Goal: Complete application form

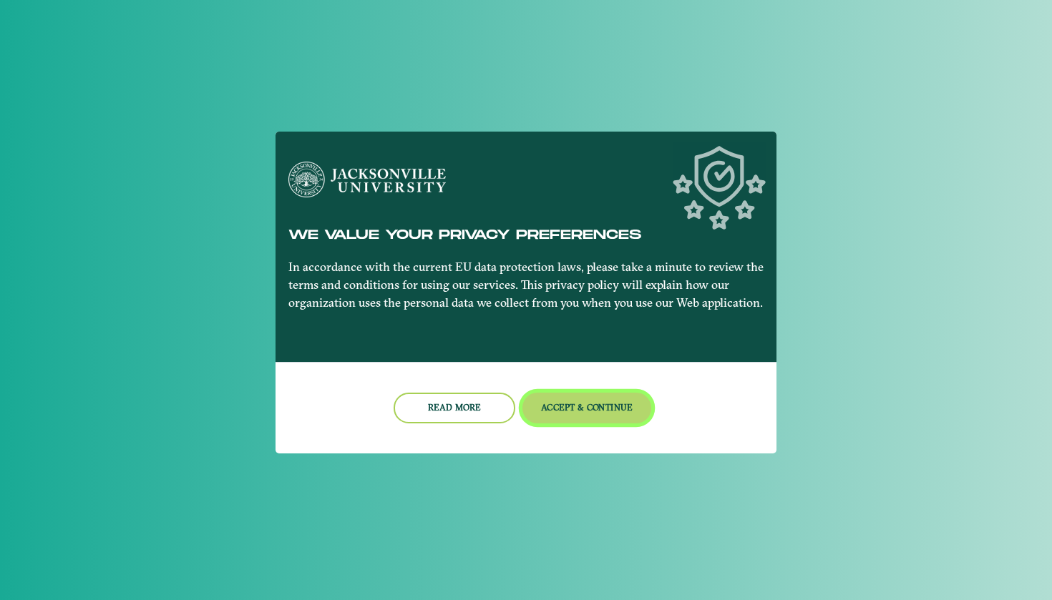
click at [604, 412] on button "Accept & Continue" at bounding box center [587, 408] width 130 height 31
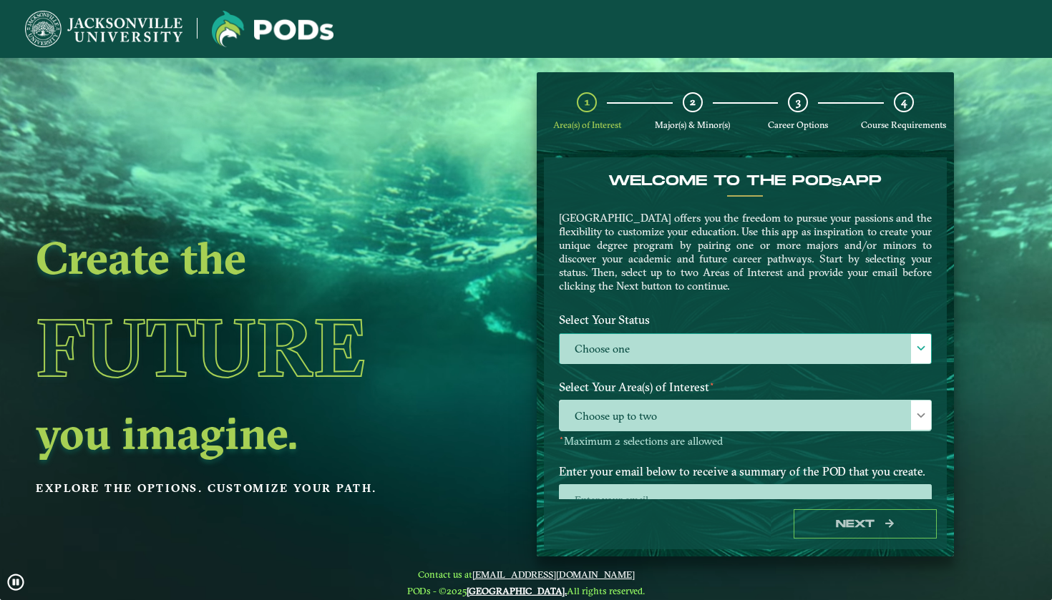
click at [628, 346] on label "Choose one" at bounding box center [745, 349] width 371 height 31
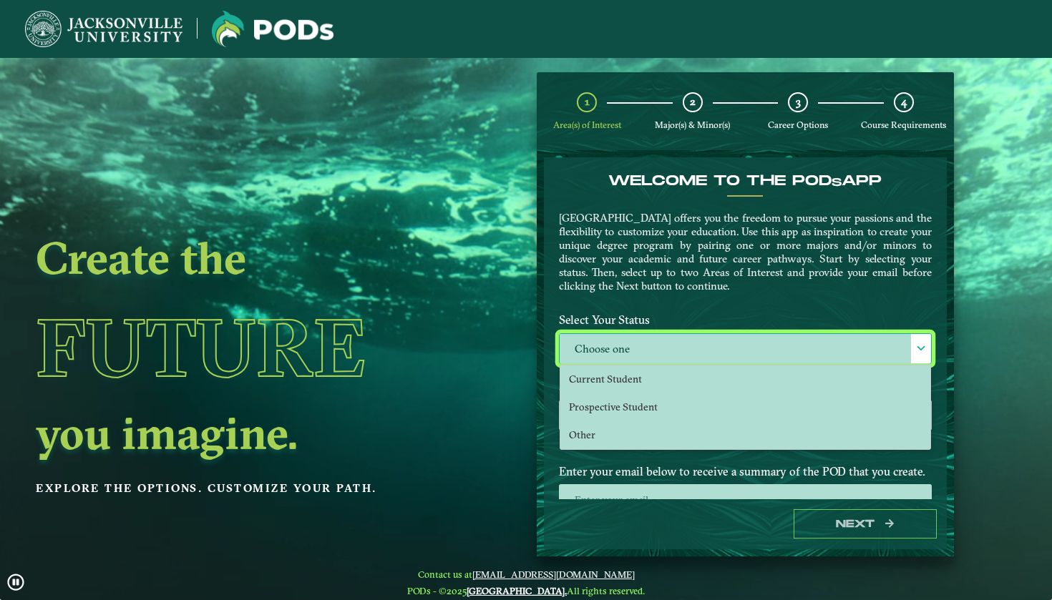
scroll to position [9, 64]
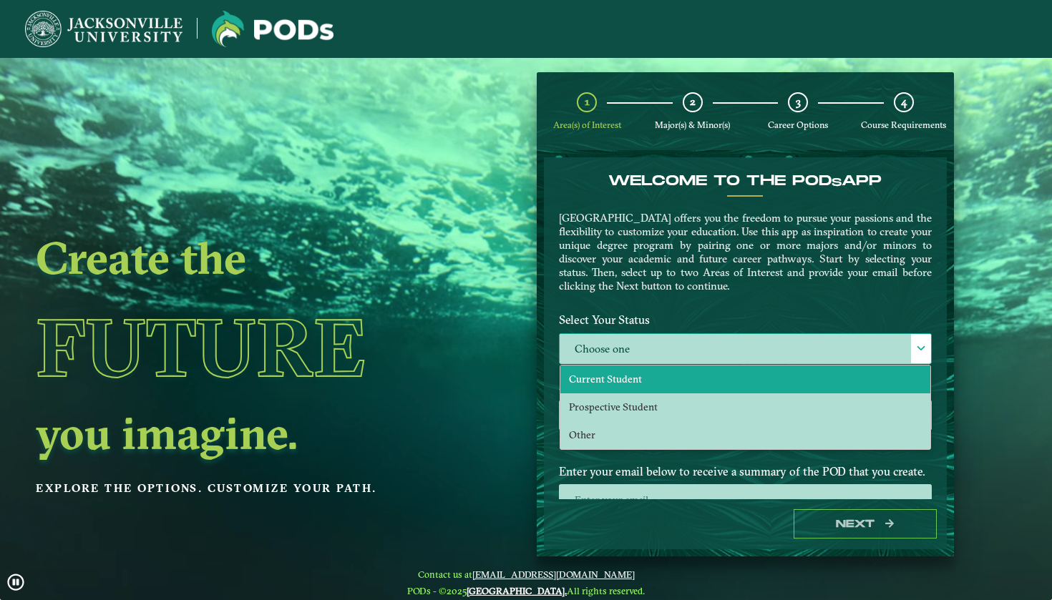
click at [625, 374] on span "Current Student" at bounding box center [605, 379] width 73 height 13
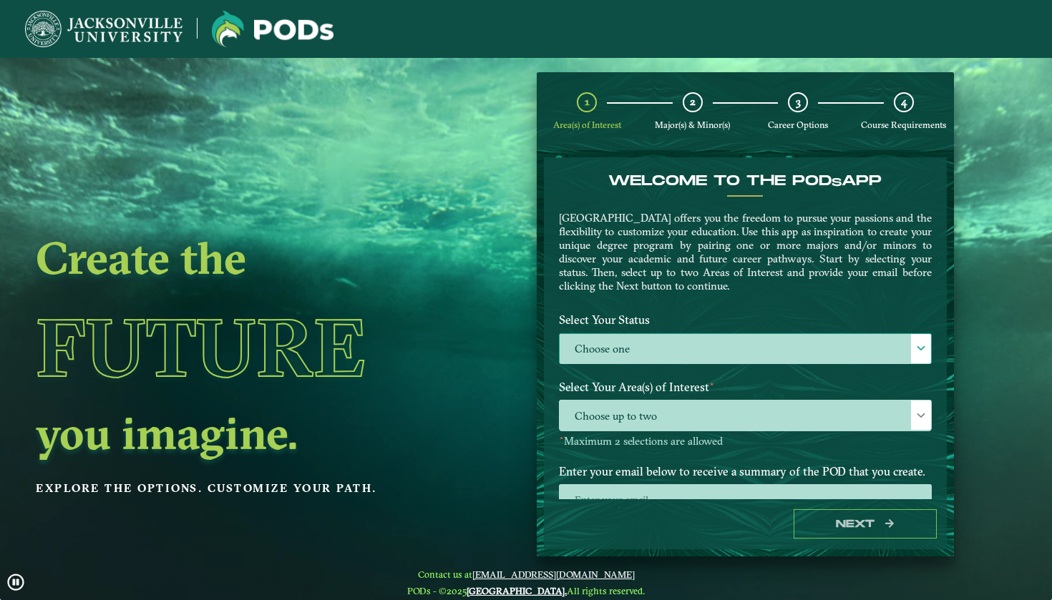
select select "[object Object]"
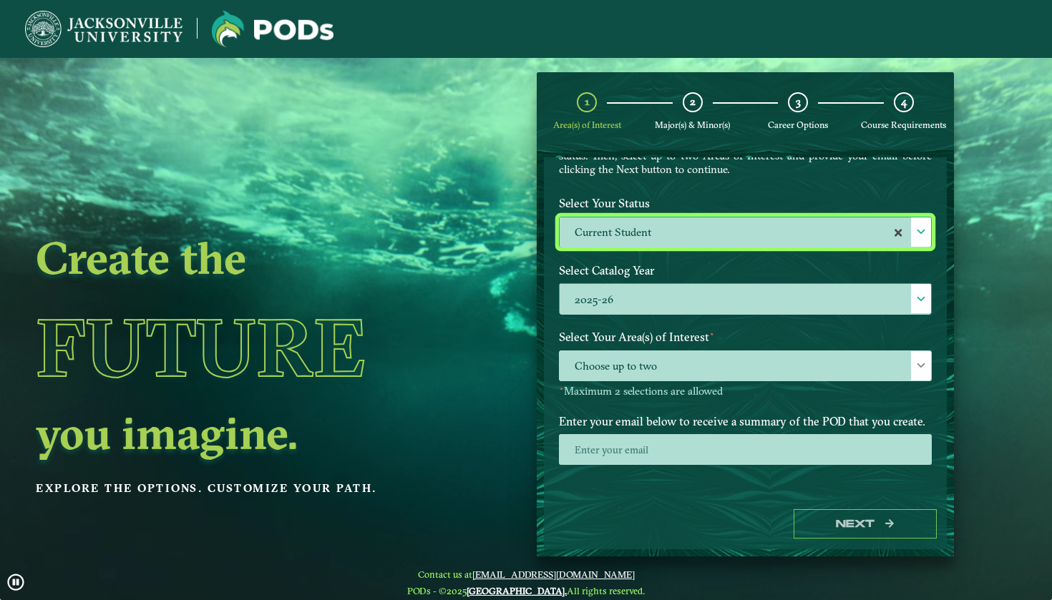
scroll to position [116, 0]
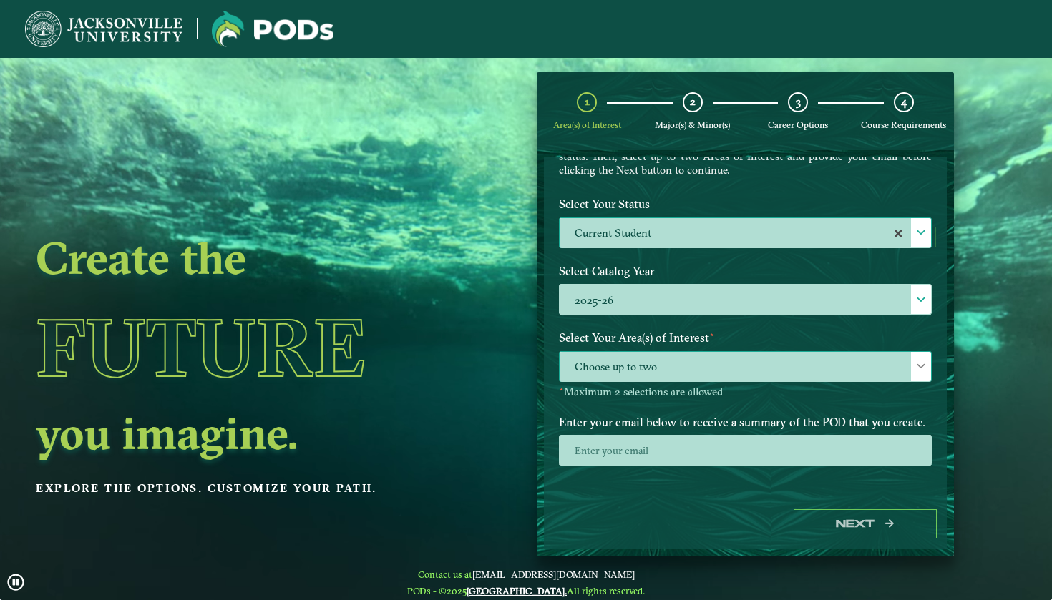
click at [653, 374] on span "Choose up to two" at bounding box center [745, 367] width 371 height 31
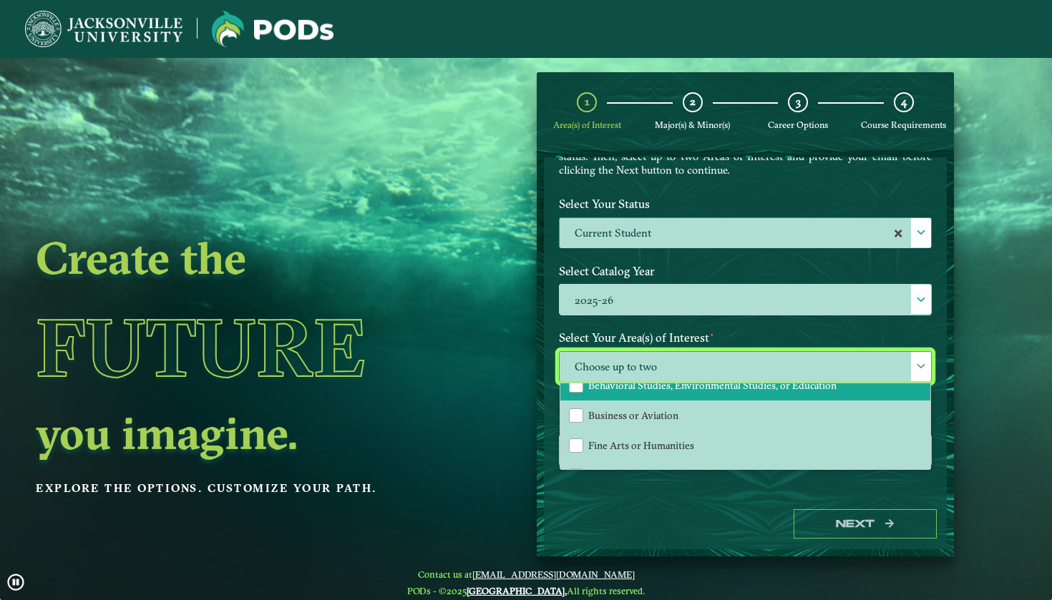
scroll to position [51, 0]
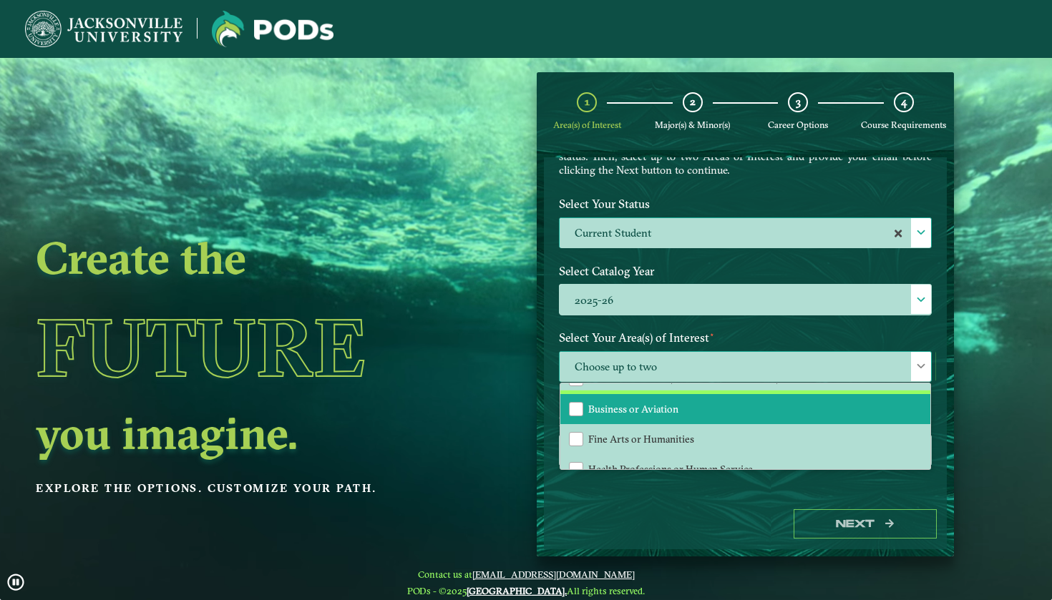
click at [631, 413] on span "Business or Aviation" at bounding box center [633, 409] width 90 height 13
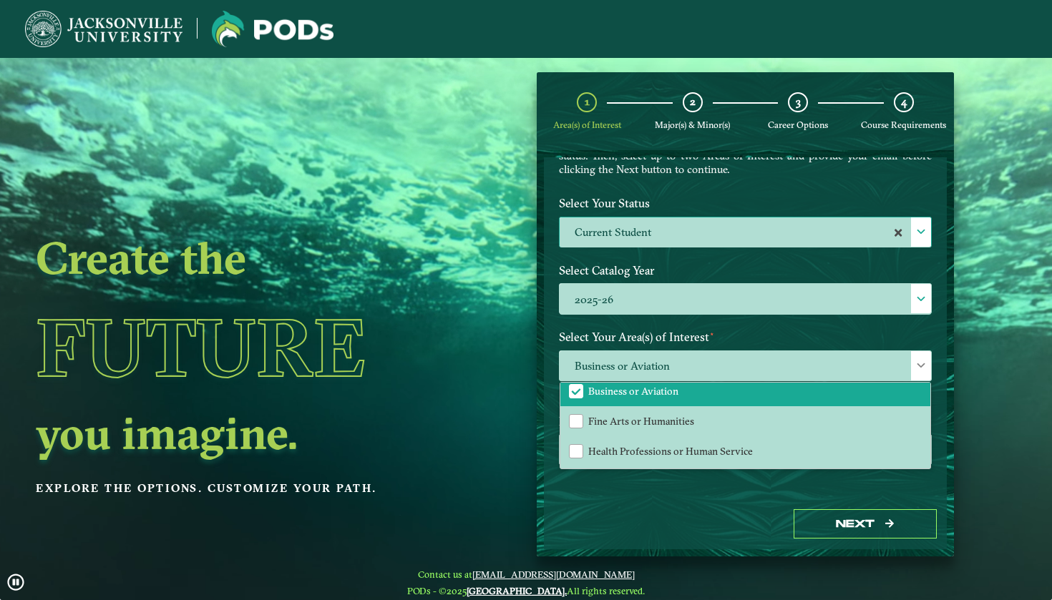
scroll to position [116, 0]
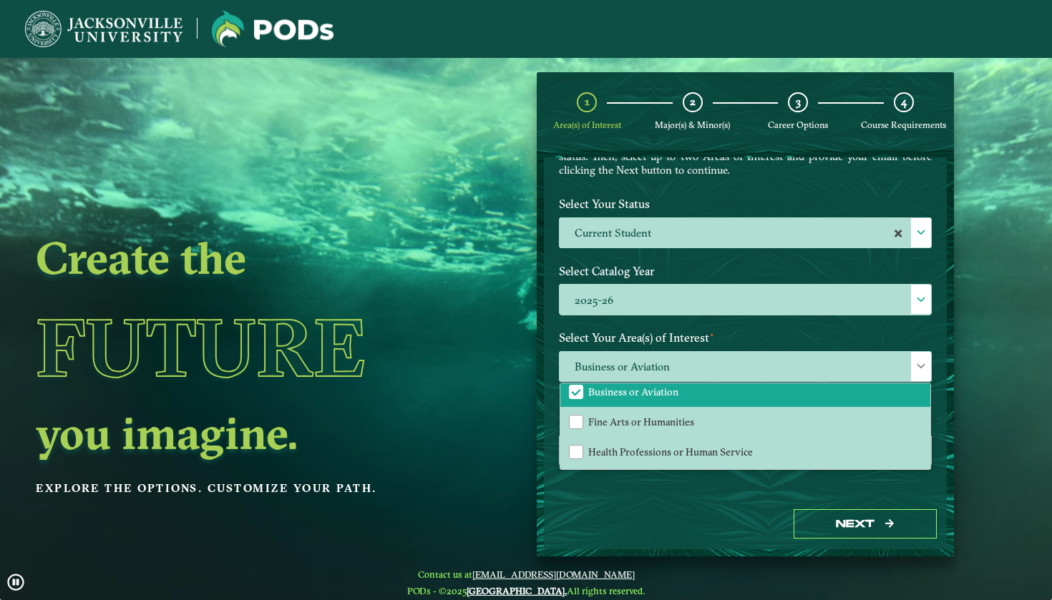
click at [790, 163] on p "[GEOGRAPHIC_DATA] offers you the freedom to pursue your passions and the flexib…" at bounding box center [745, 136] width 373 height 82
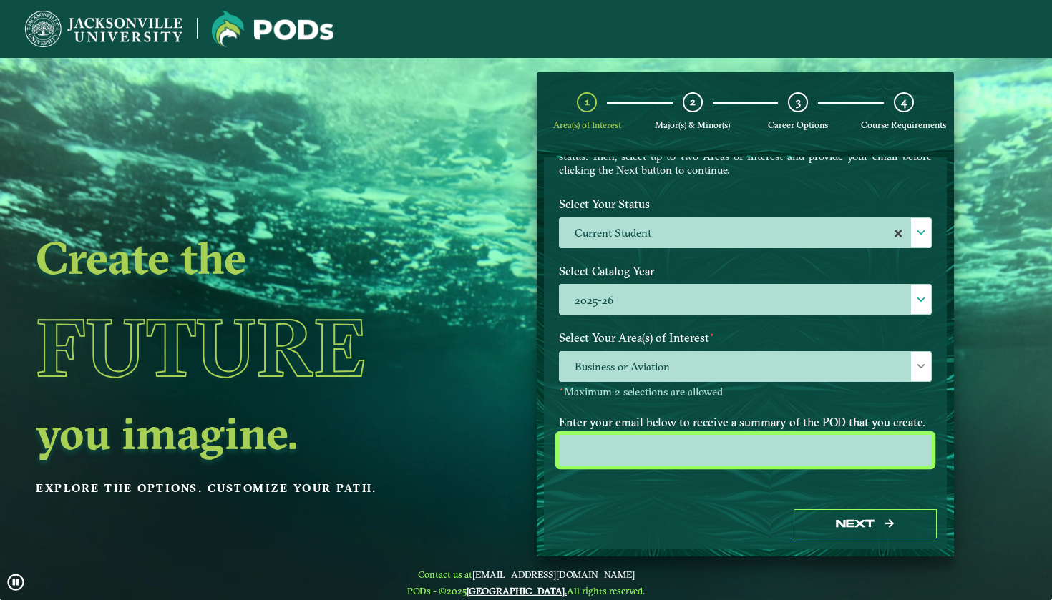
click at [703, 455] on input "email" at bounding box center [745, 450] width 373 height 31
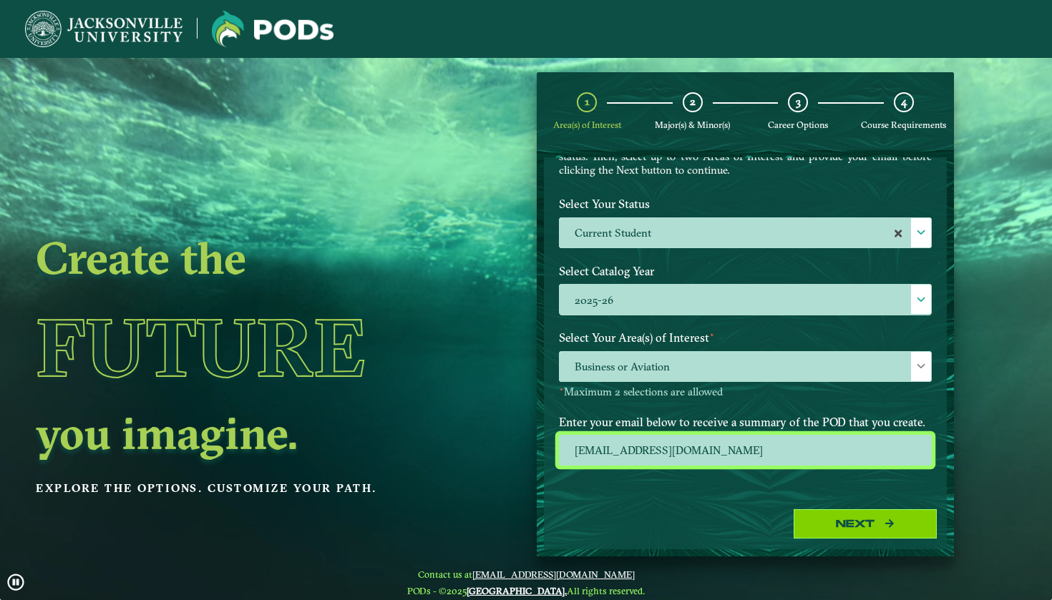
type input "[EMAIL_ADDRESS][DOMAIN_NAME]"
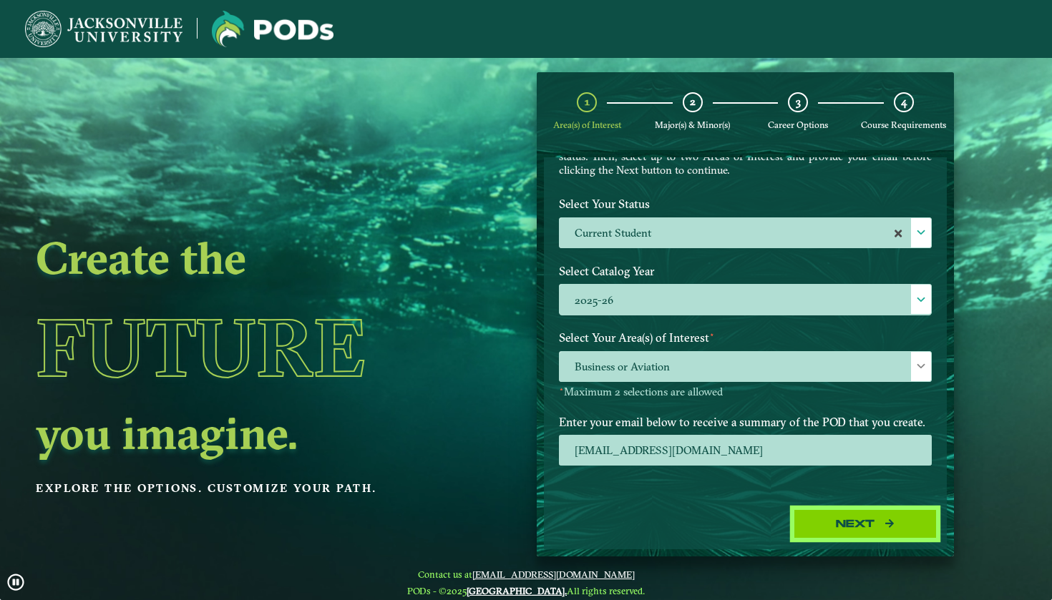
click at [855, 530] on button "Next" at bounding box center [865, 524] width 143 height 29
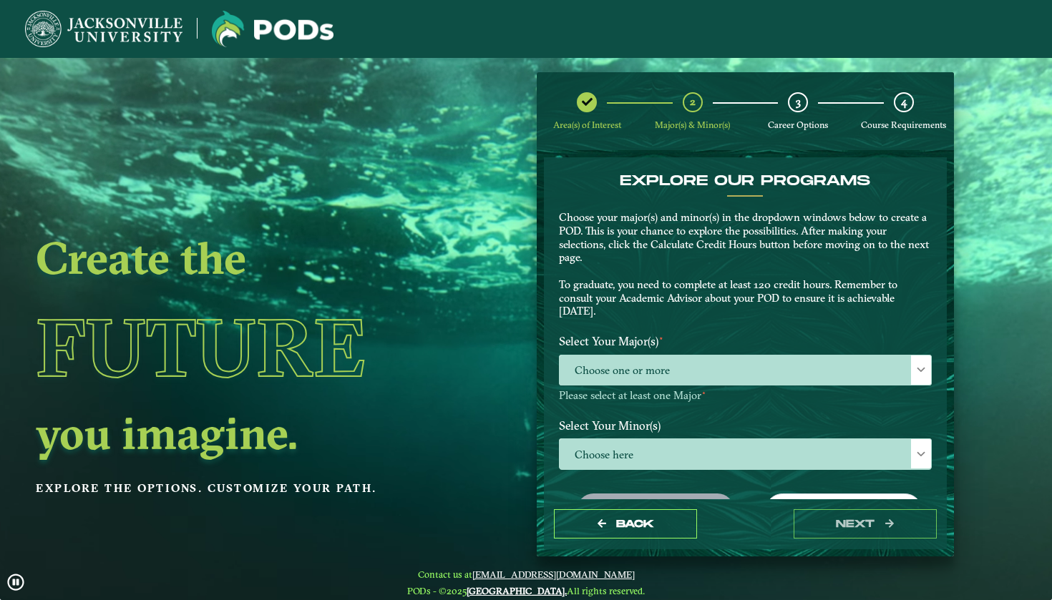
scroll to position [0, 0]
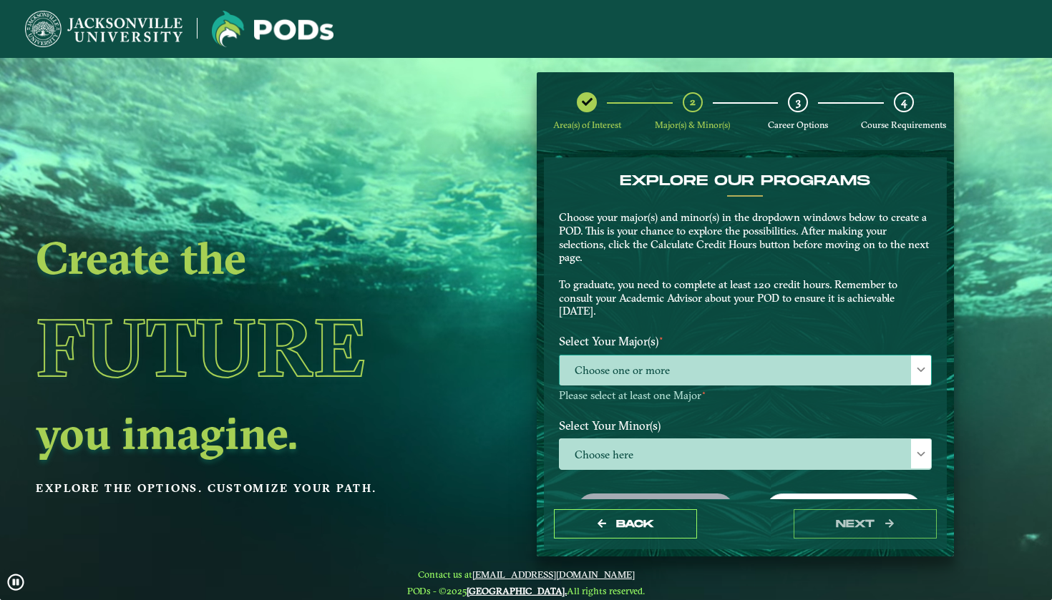
click at [604, 361] on span "Choose one or more" at bounding box center [745, 371] width 371 height 31
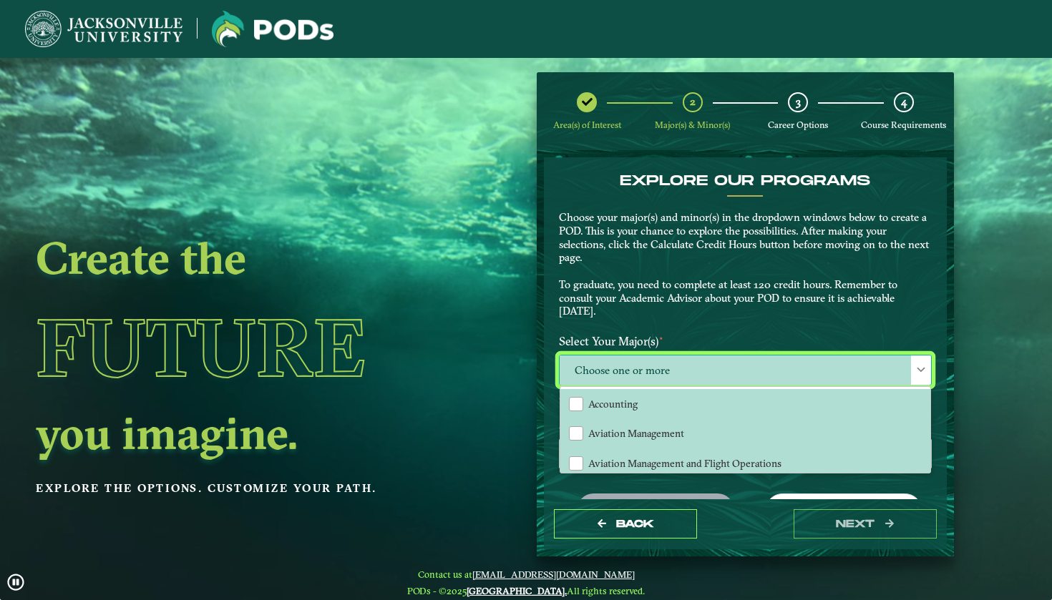
scroll to position [9, 64]
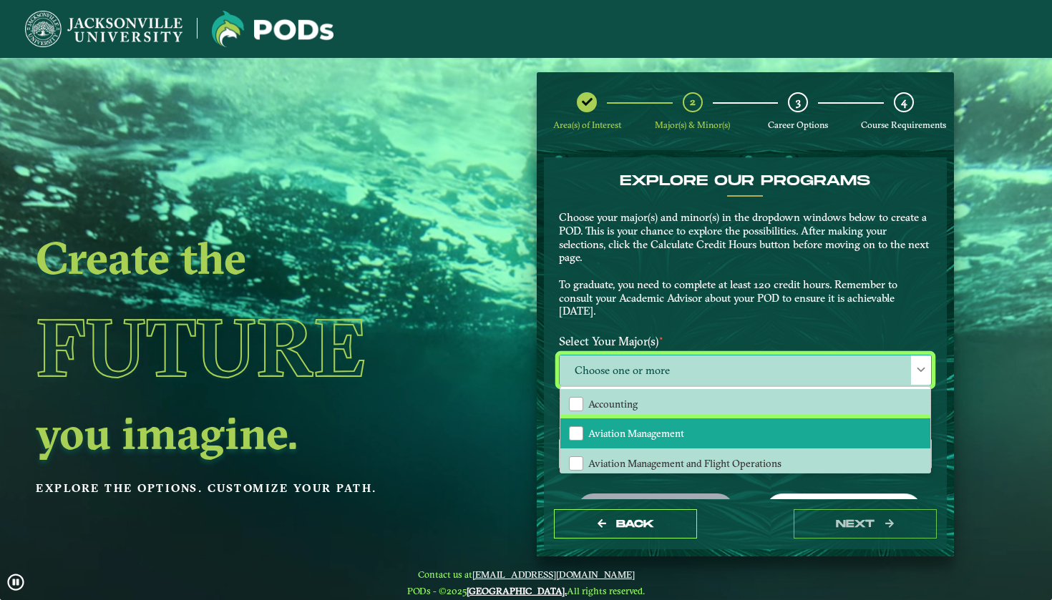
click at [611, 431] on span "Aviation Management" at bounding box center [636, 433] width 96 height 13
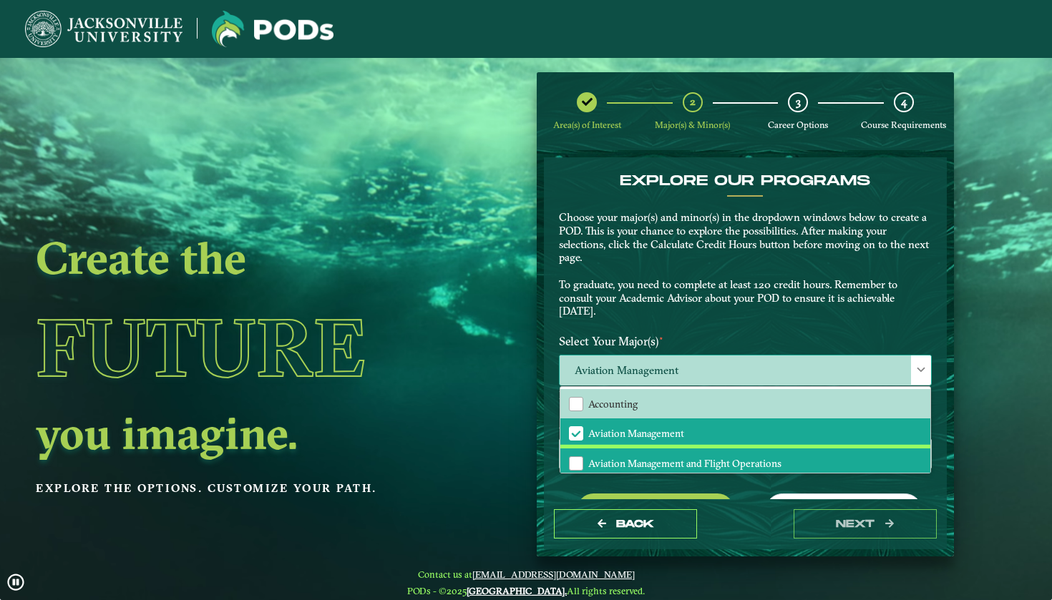
click at [627, 457] on span "Aviation Management and Flight Operations" at bounding box center [684, 463] width 193 height 13
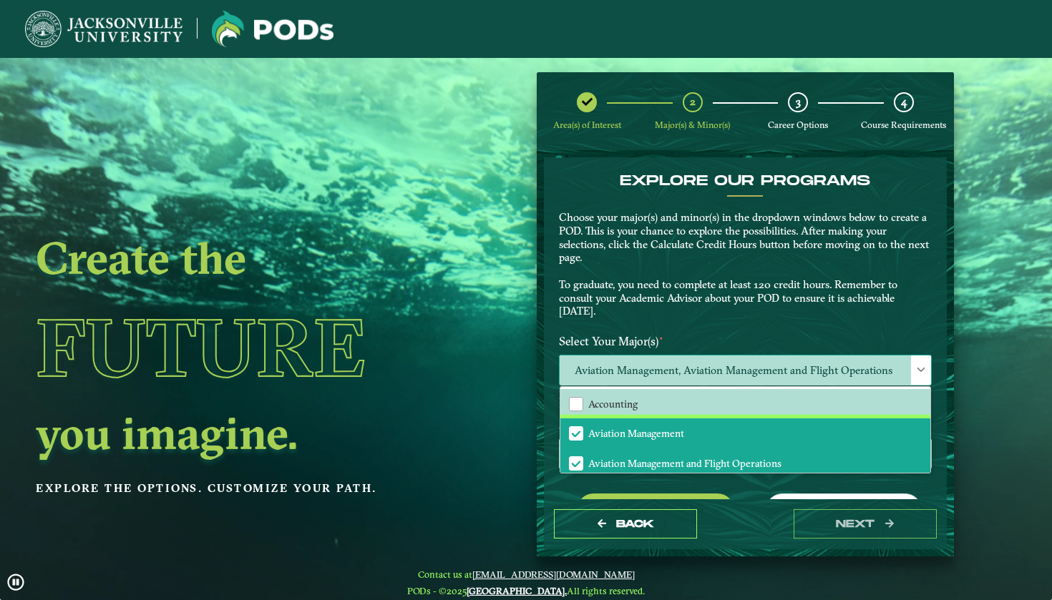
click at [643, 432] on span "Aviation Management" at bounding box center [636, 433] width 96 height 13
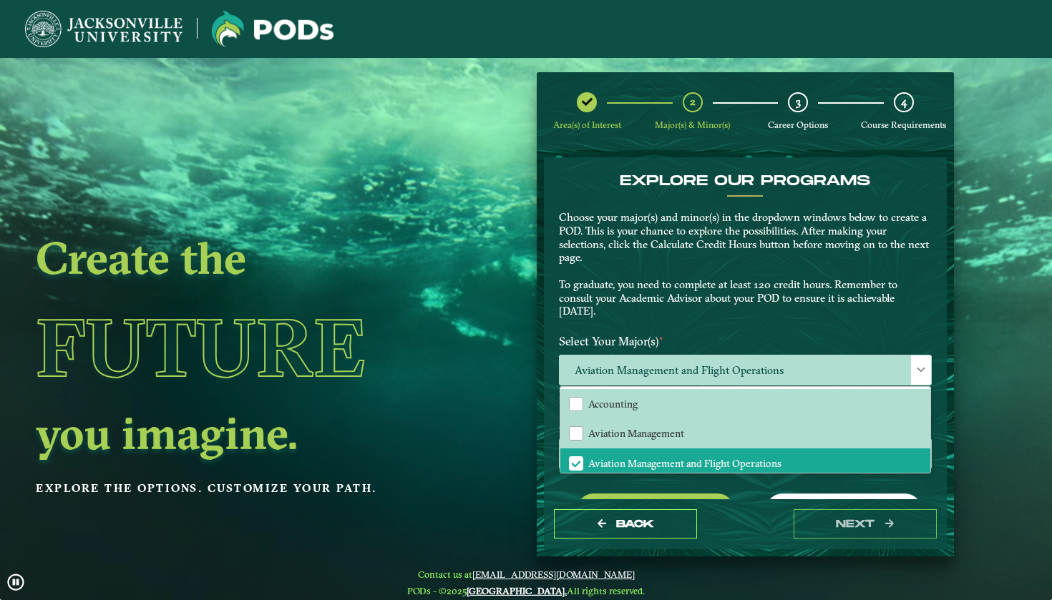
click at [716, 292] on p "Choose your major(s) and minor(s) in the dropdown windows below to create a POD…" at bounding box center [745, 264] width 373 height 107
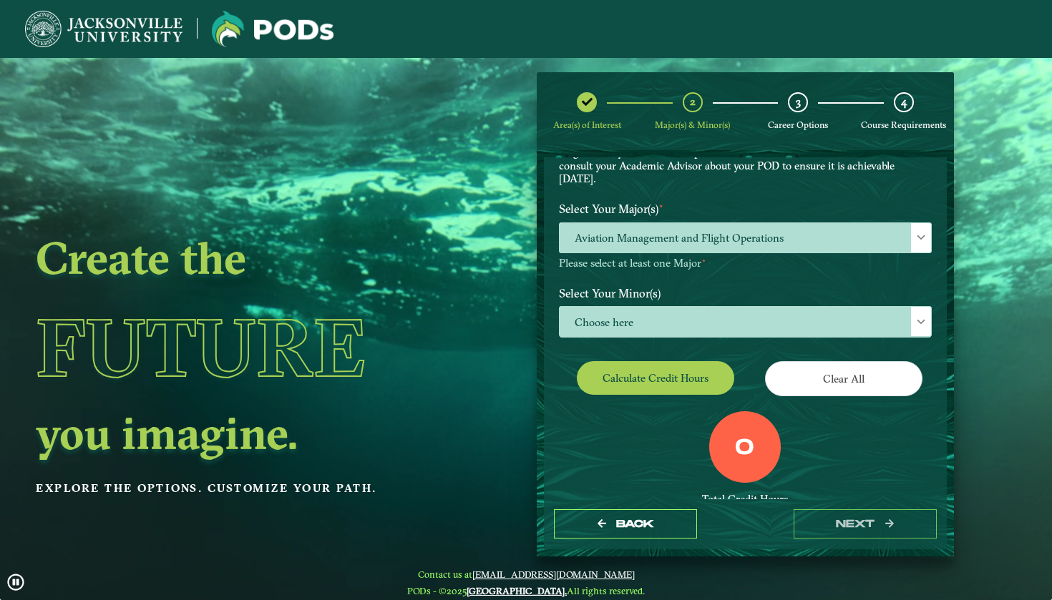
scroll to position [135, 0]
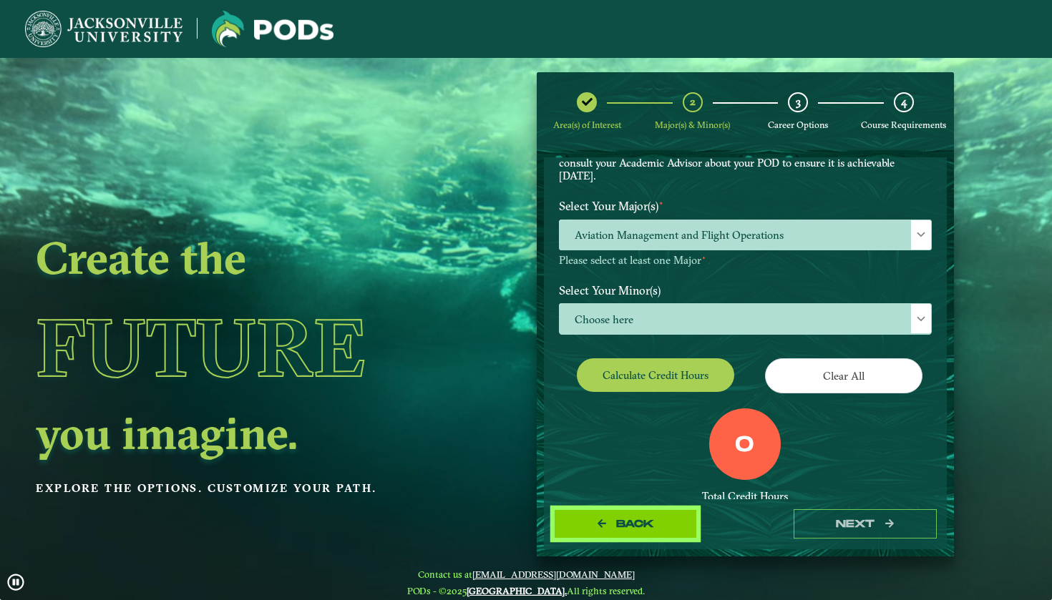
click at [624, 518] on span "Back" at bounding box center [635, 524] width 38 height 12
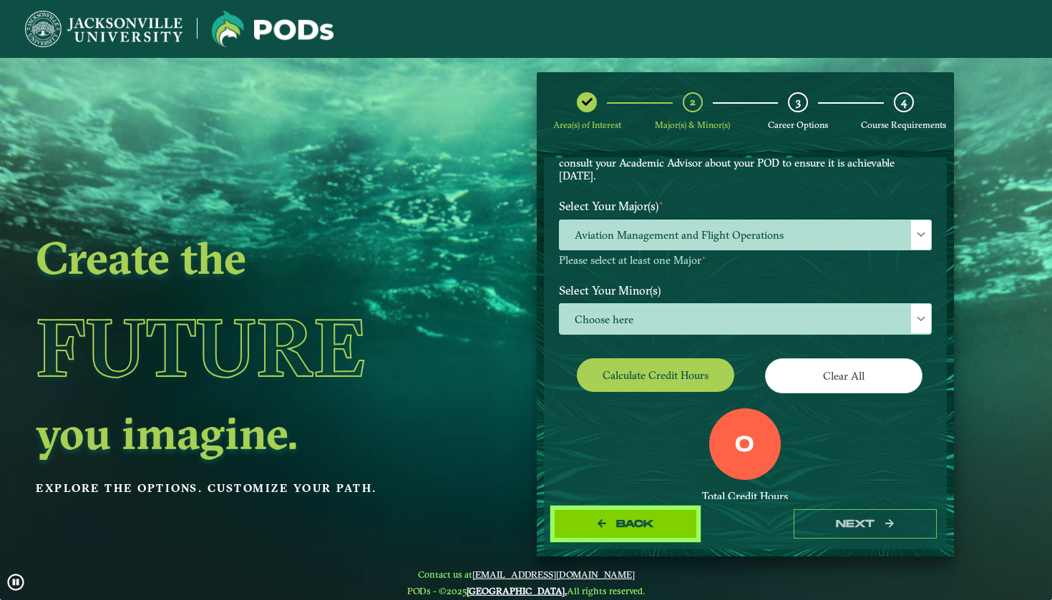
select select "[object Object]"
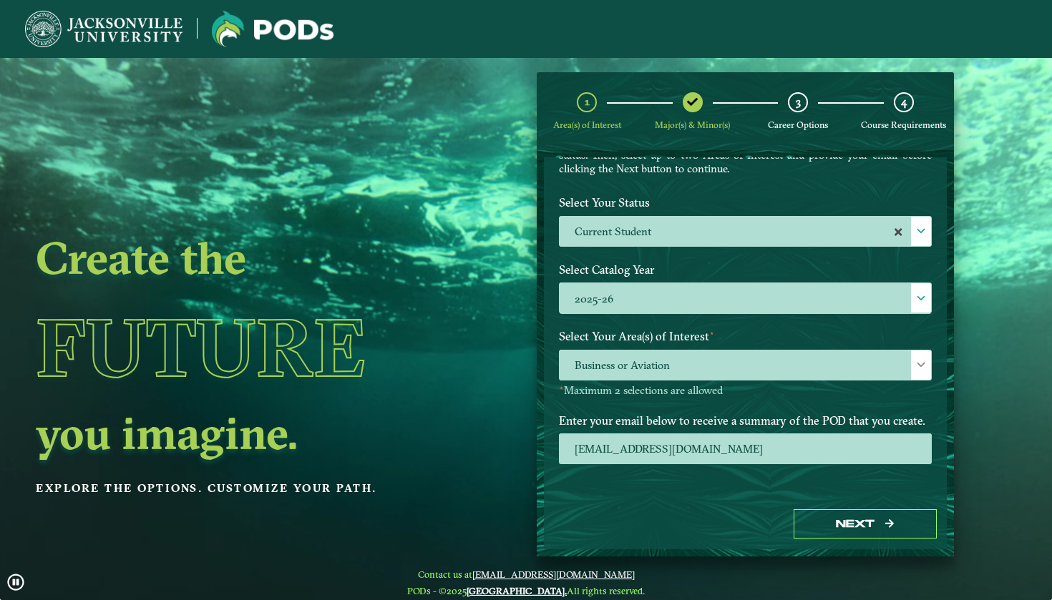
scroll to position [116, 0]
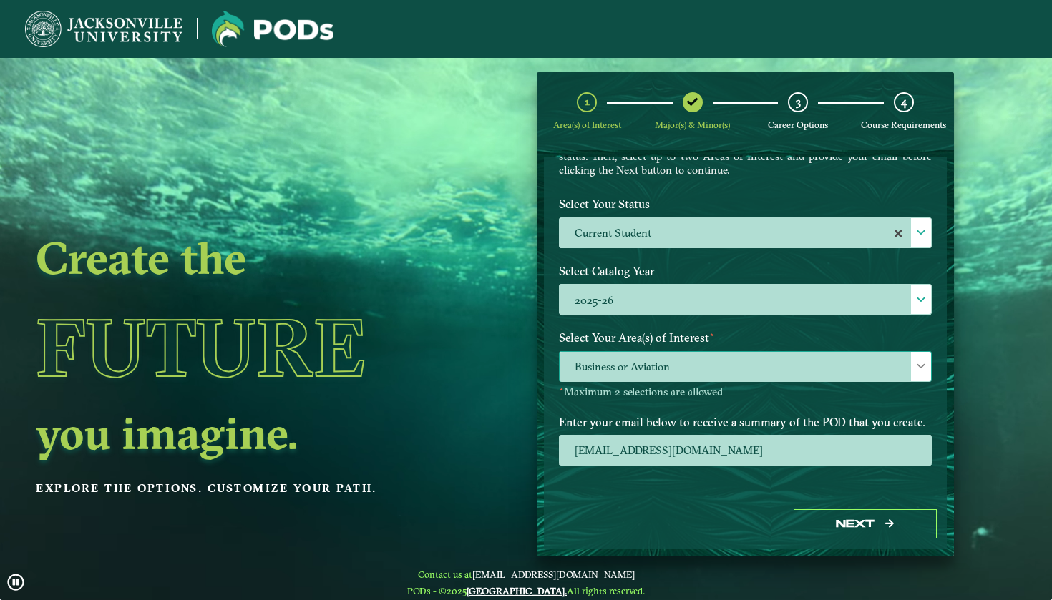
click at [685, 362] on span "Business or Aviation" at bounding box center [745, 367] width 371 height 31
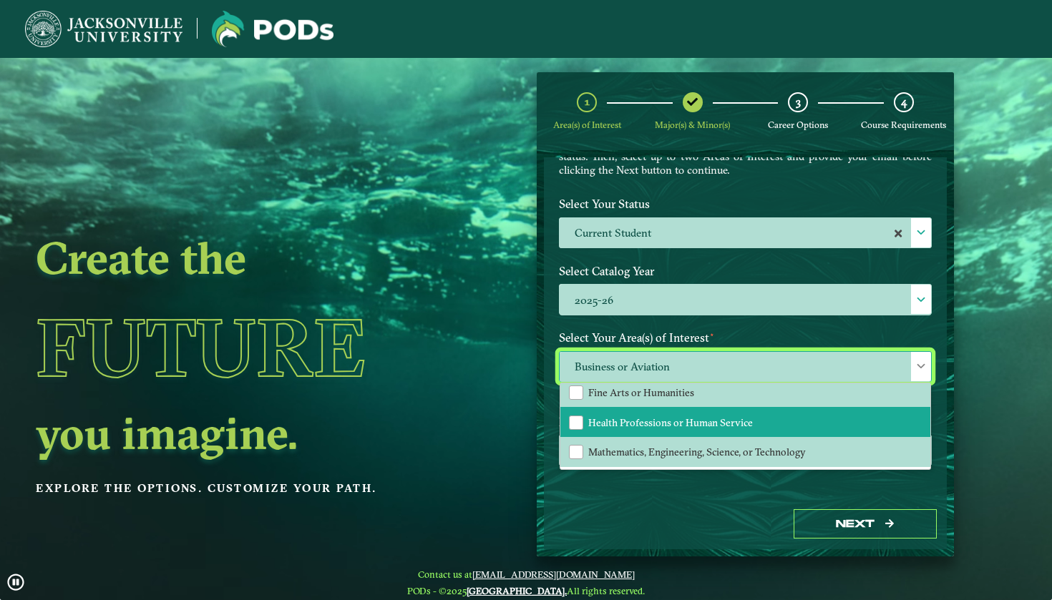
scroll to position [97, 0]
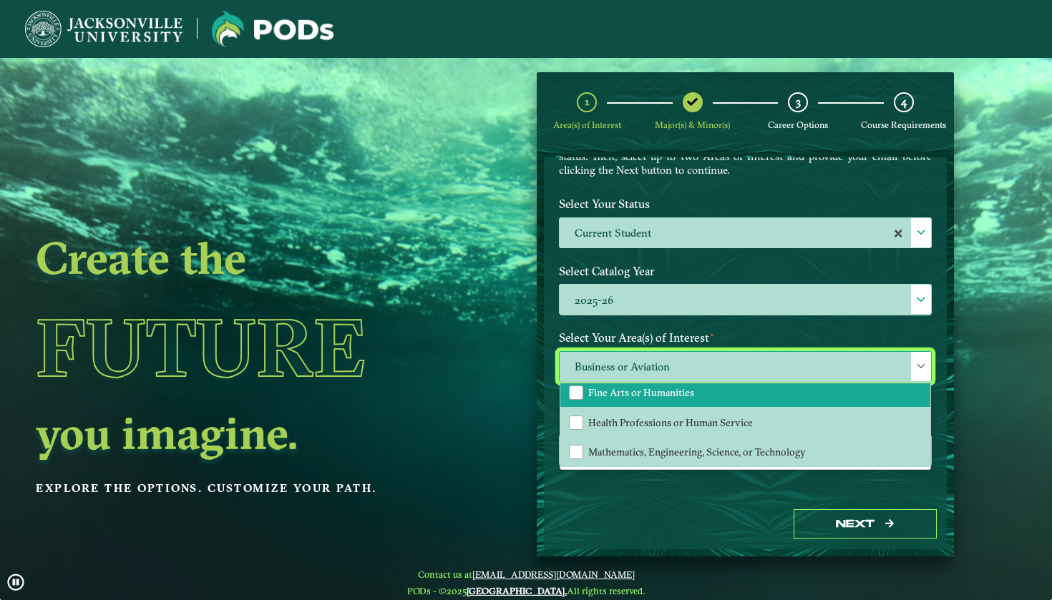
click at [661, 400] on li "Fine Arts or Humanities" at bounding box center [745, 393] width 370 height 30
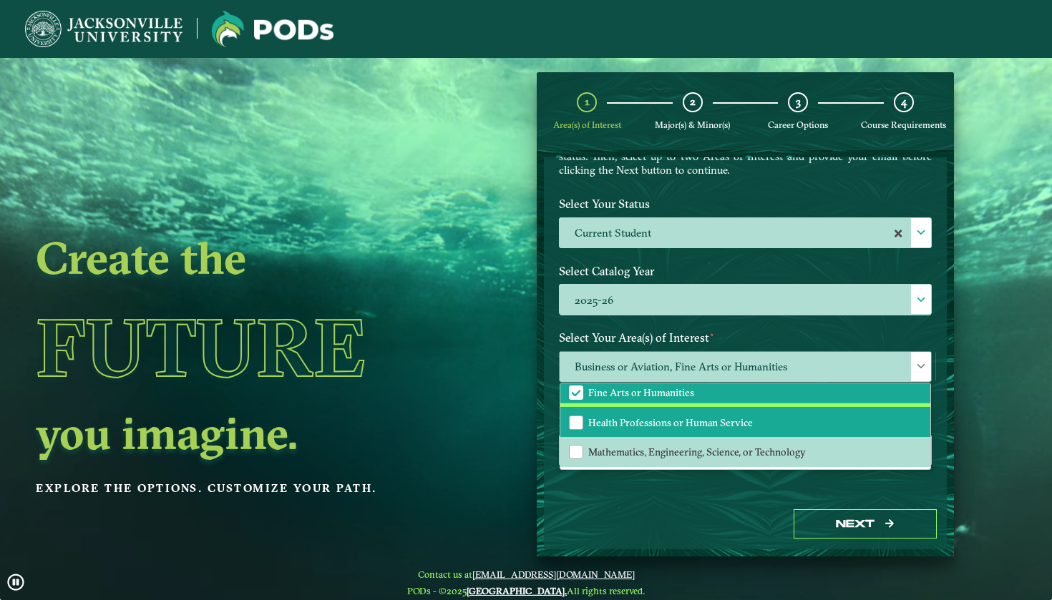
click at [658, 417] on span "Health Professions or Human Service" at bounding box center [670, 423] width 165 height 13
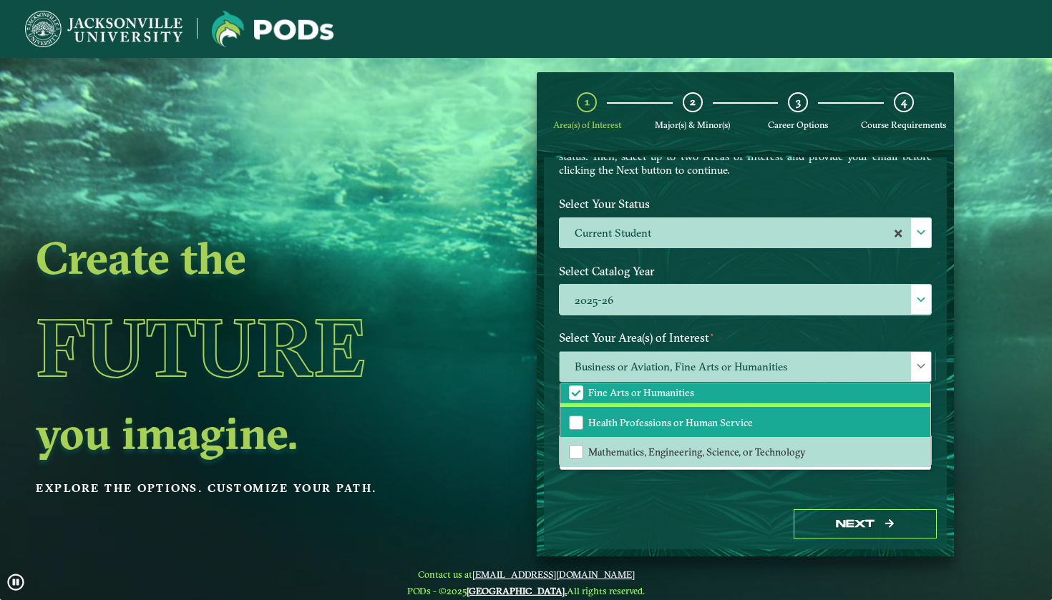
click at [658, 417] on span "Health Professions or Human Service" at bounding box center [670, 423] width 165 height 13
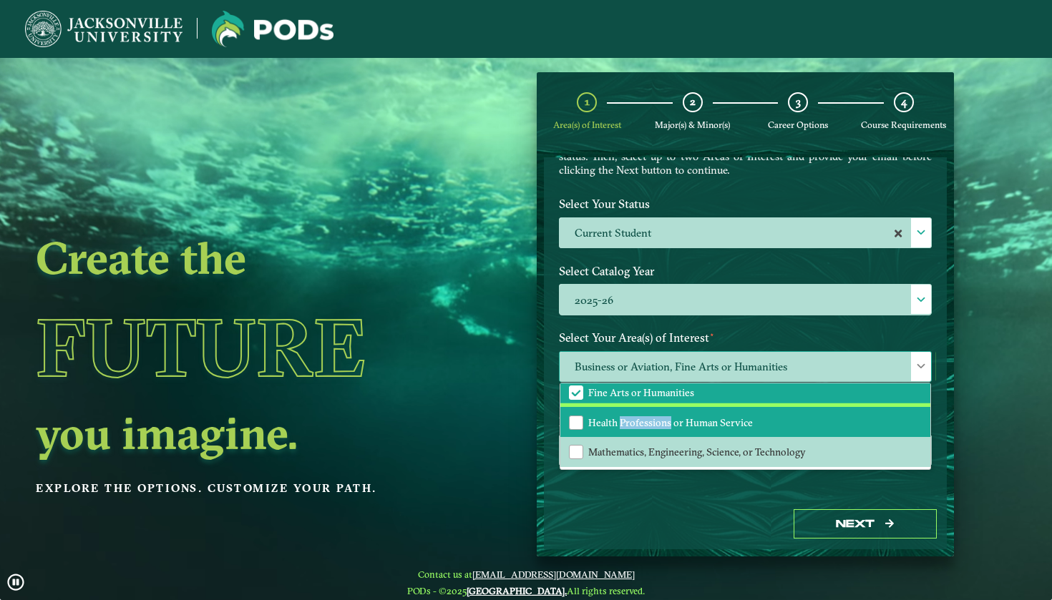
click at [658, 417] on span "Health Professions or Human Service" at bounding box center [670, 423] width 165 height 13
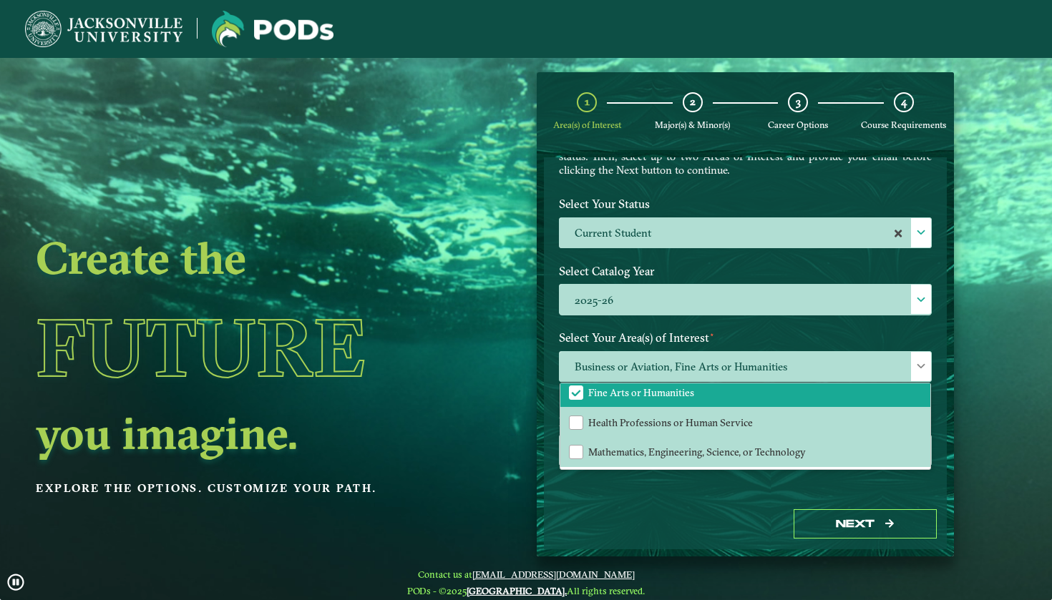
click at [765, 275] on label "Select Catalog Year" at bounding box center [745, 271] width 394 height 26
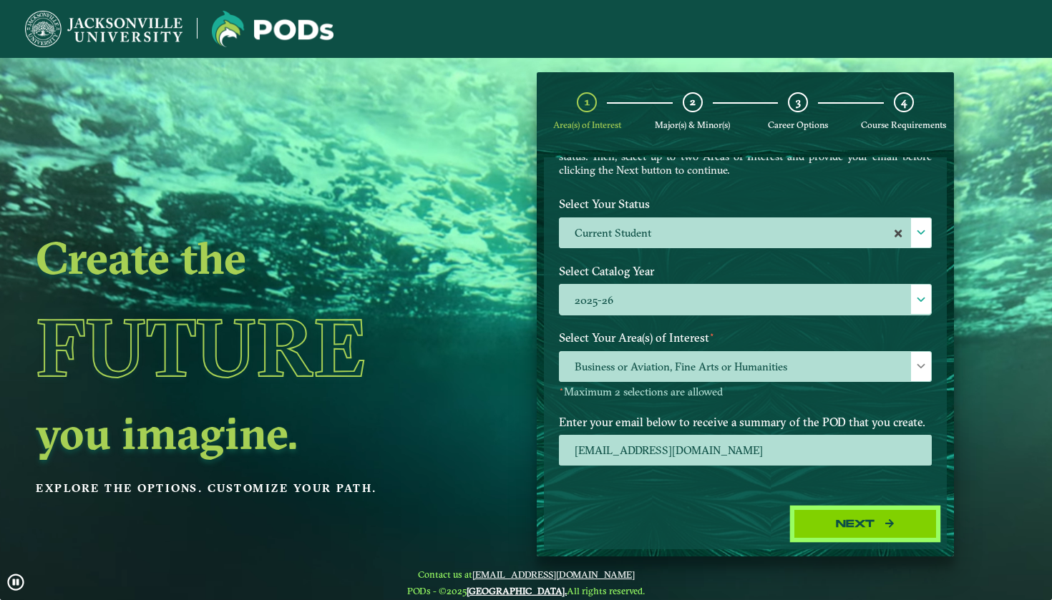
click at [817, 520] on button "Next" at bounding box center [865, 524] width 143 height 29
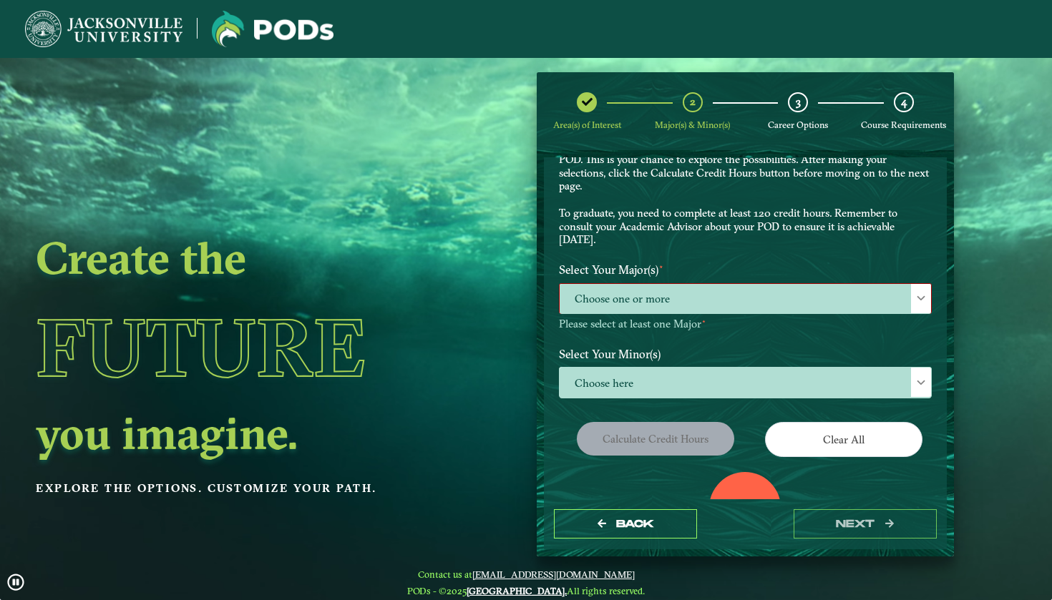
scroll to position [74, 0]
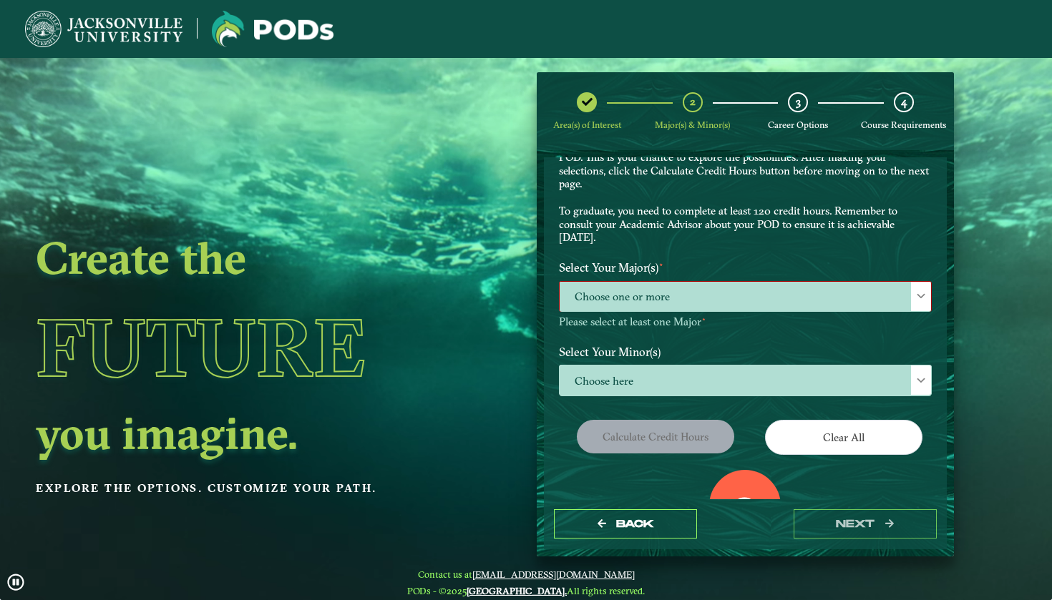
click at [682, 290] on span "Choose one or more" at bounding box center [745, 297] width 371 height 31
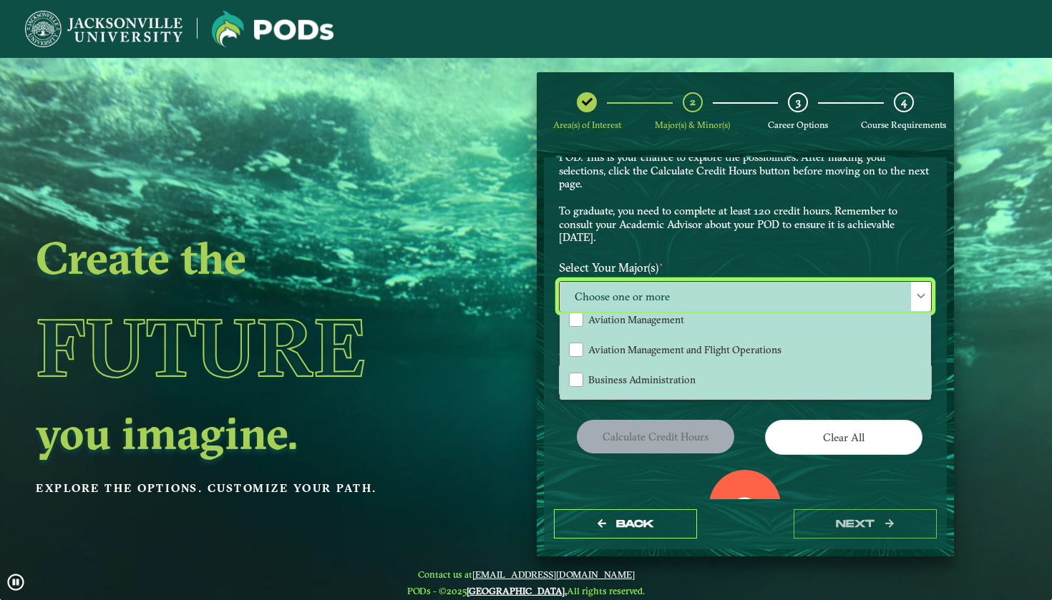
scroll to position [157, 0]
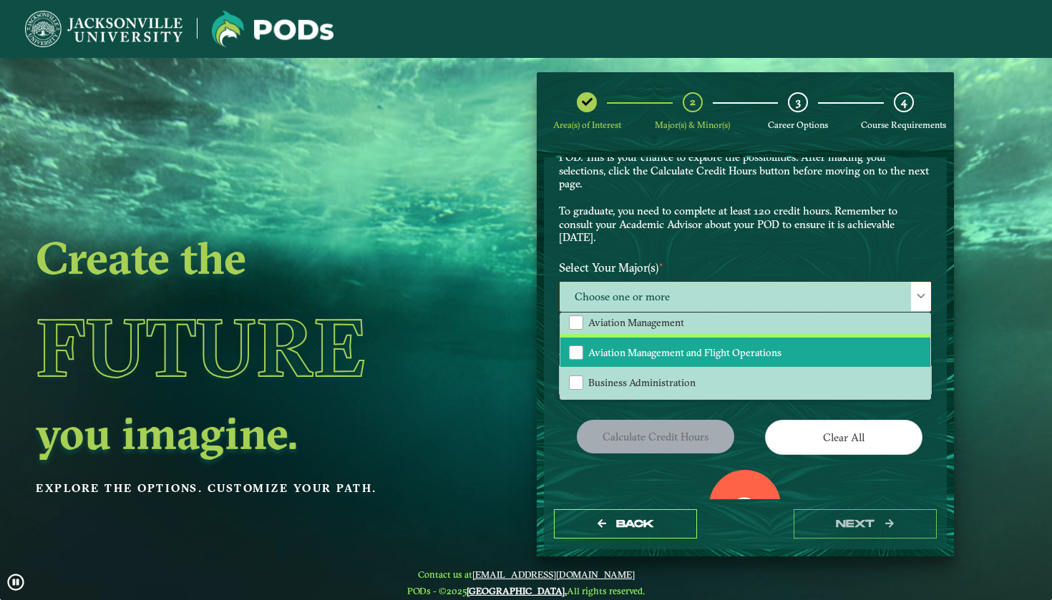
click at [641, 354] on span "Aviation Management and Flight Operations" at bounding box center [684, 352] width 193 height 13
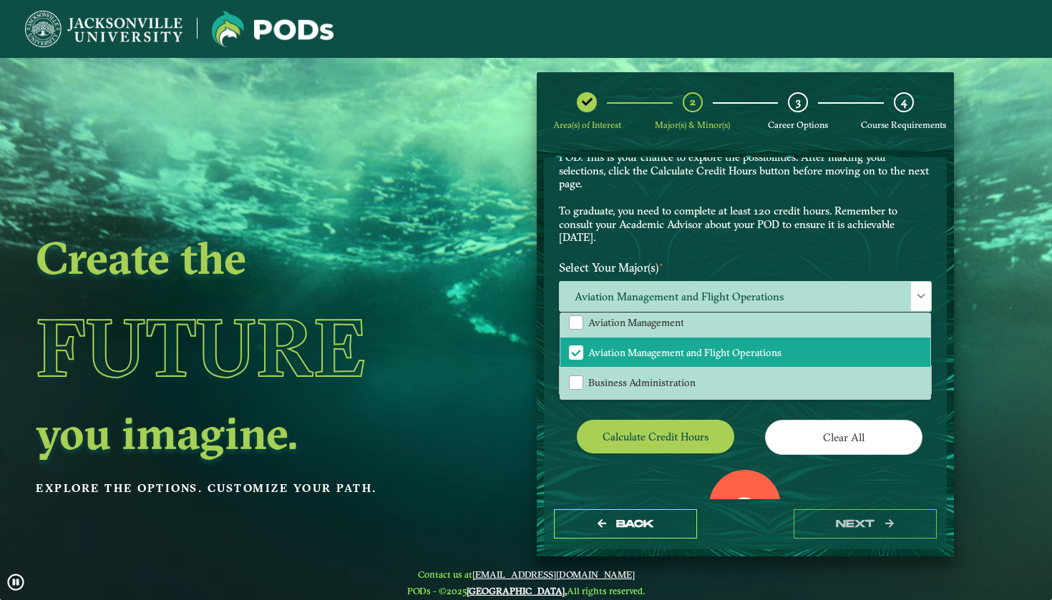
click at [575, 472] on div "0 Total Credit Hours" at bounding box center [745, 531] width 394 height 122
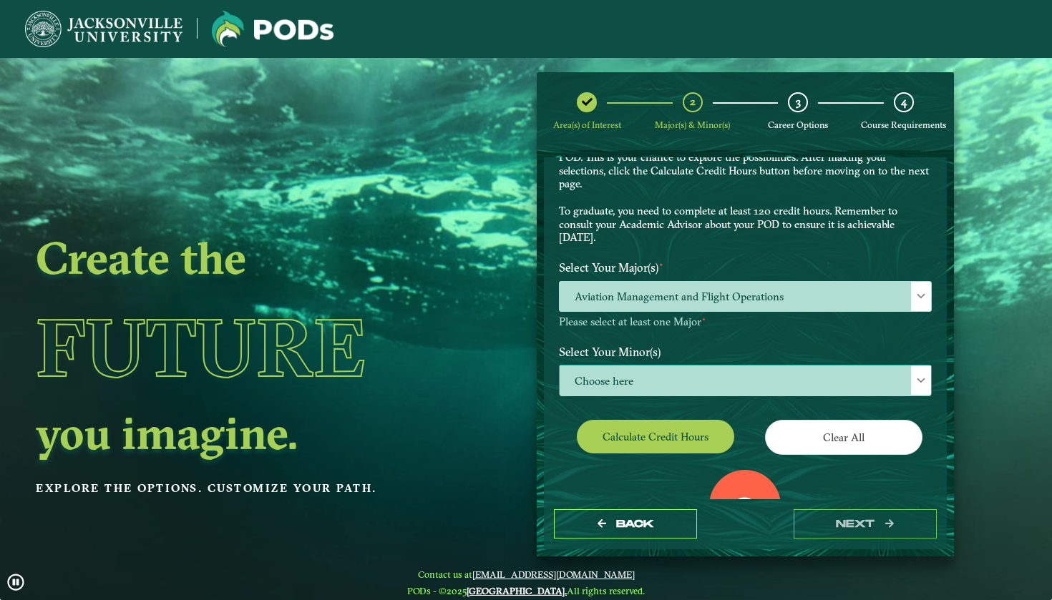
click at [659, 370] on span "Choose here" at bounding box center [745, 381] width 371 height 31
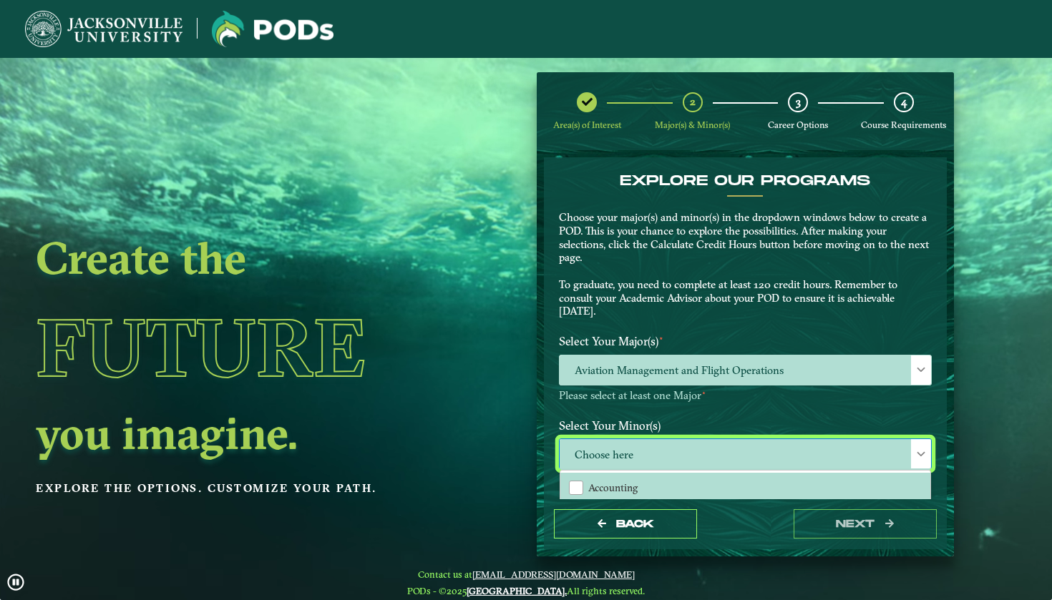
scroll to position [0, 0]
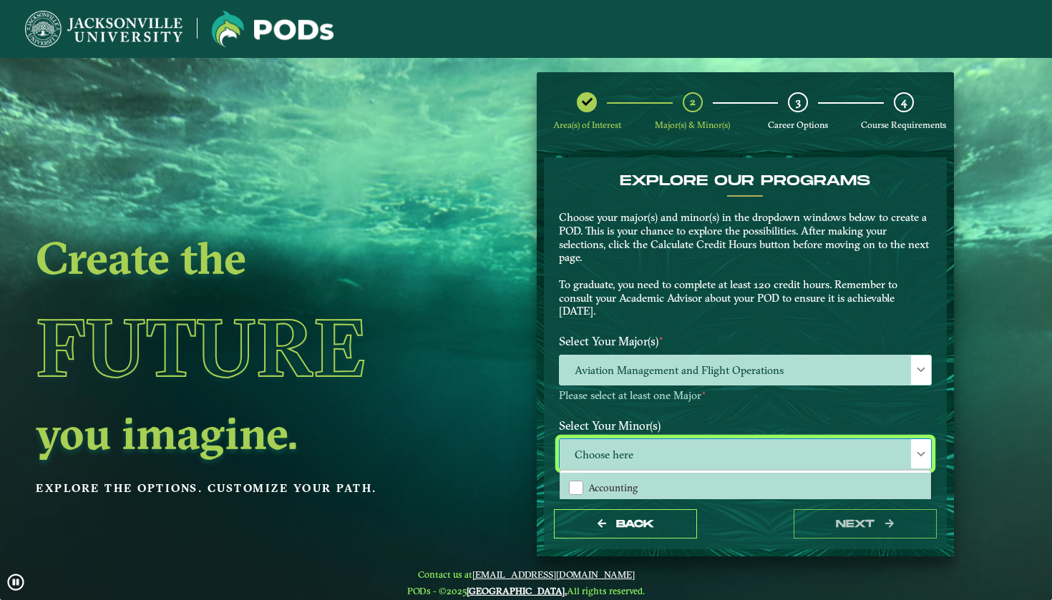
click at [730, 278] on p "Choose your major(s) and minor(s) in the dropdown windows below to create a POD…" at bounding box center [745, 264] width 373 height 107
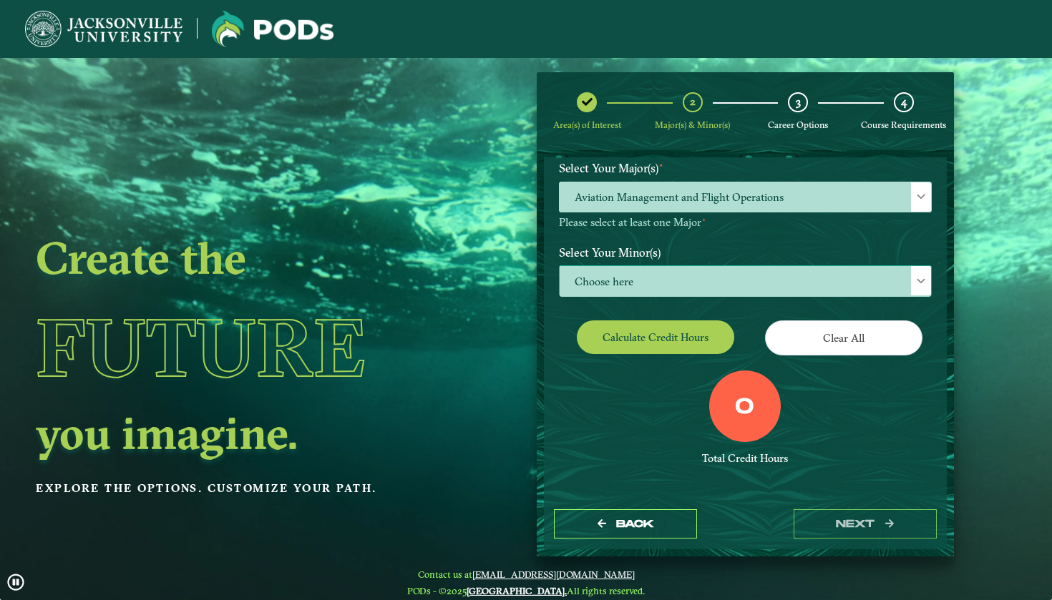
scroll to position [172, 0]
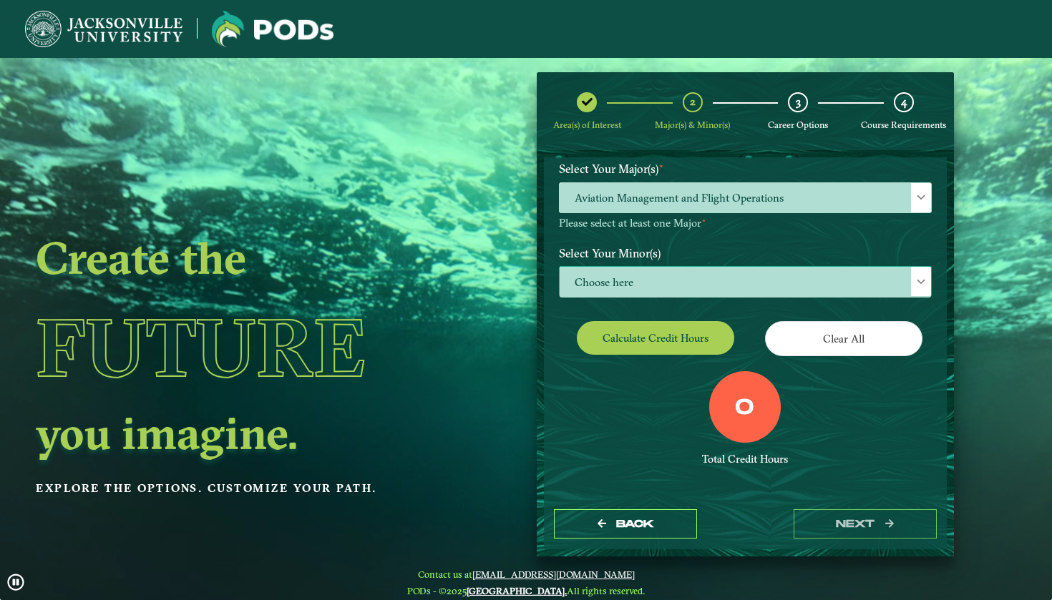
click at [650, 267] on span "Choose here" at bounding box center [745, 282] width 371 height 31
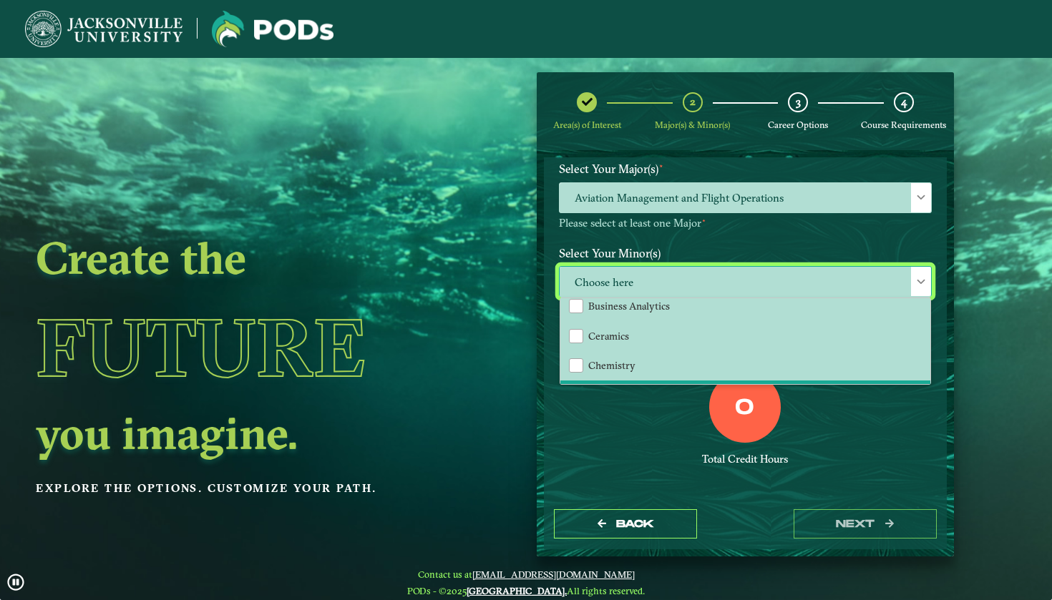
scroll to position [276, 0]
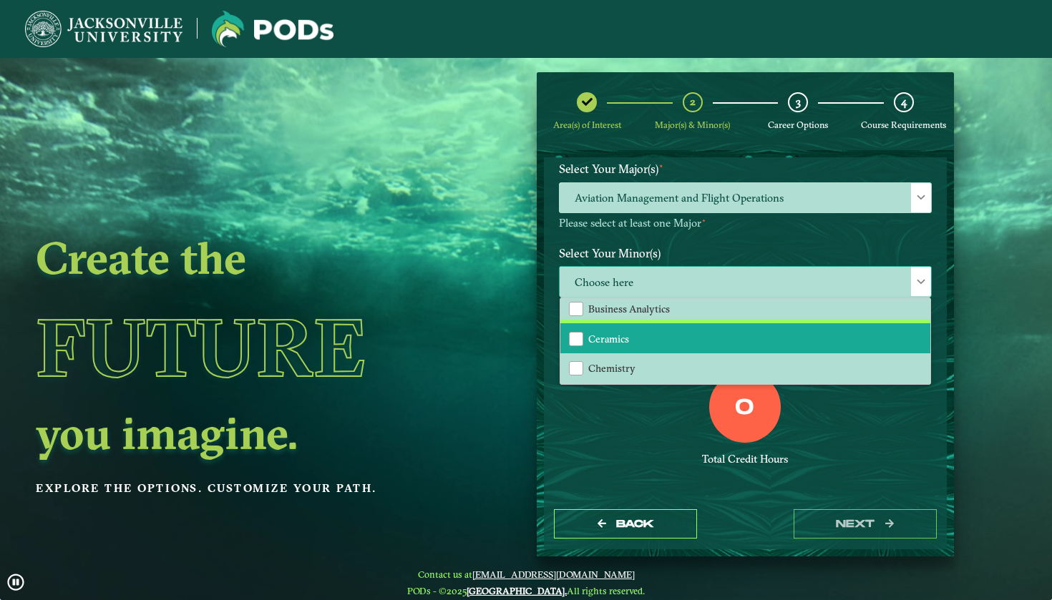
click at [620, 333] on span "Ceramics" at bounding box center [608, 339] width 41 height 13
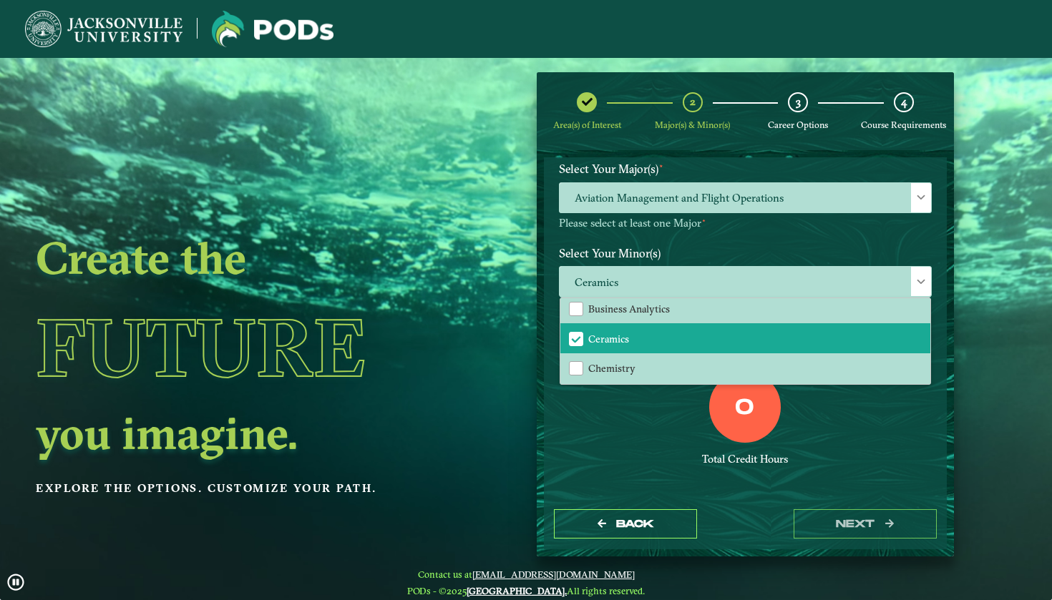
click at [627, 466] on div "0 Total Credit Hours" at bounding box center [745, 432] width 394 height 122
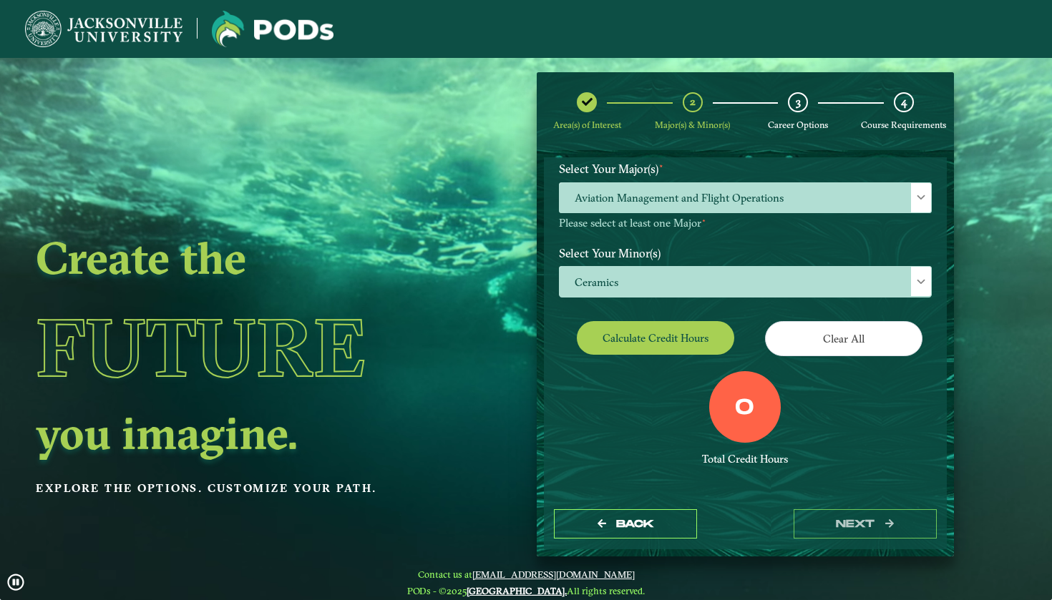
click at [671, 335] on button "Calculate credit hours" at bounding box center [655, 338] width 157 height 34
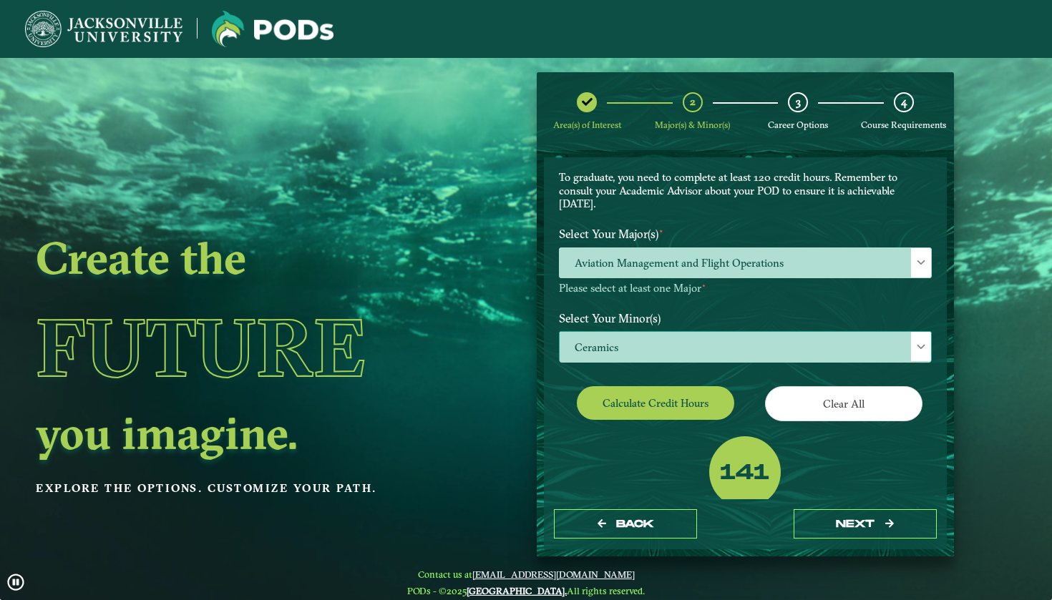
scroll to position [122, 0]
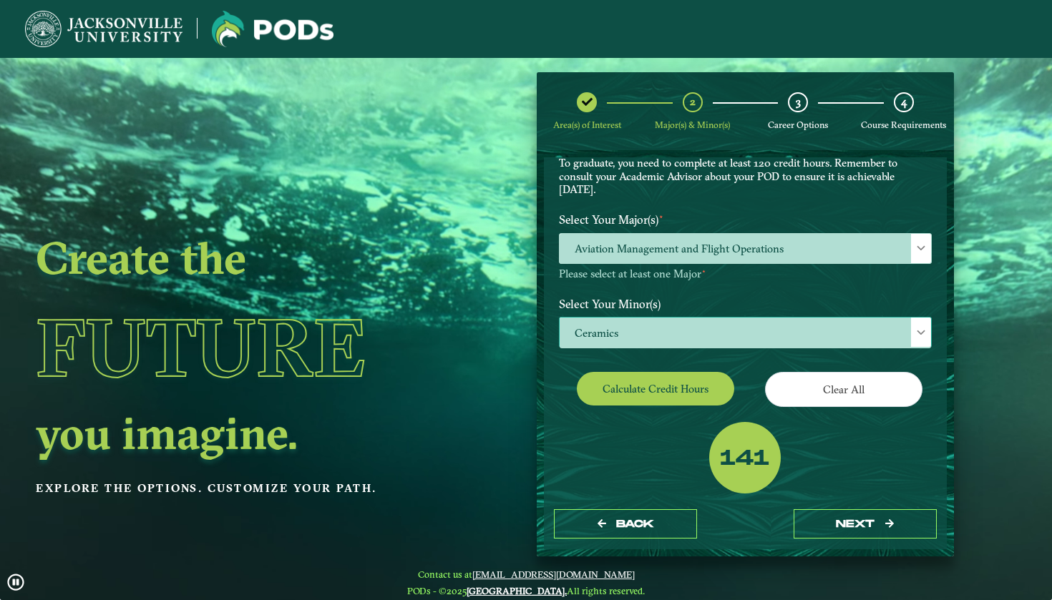
click at [671, 335] on span "Ceramics" at bounding box center [745, 333] width 371 height 31
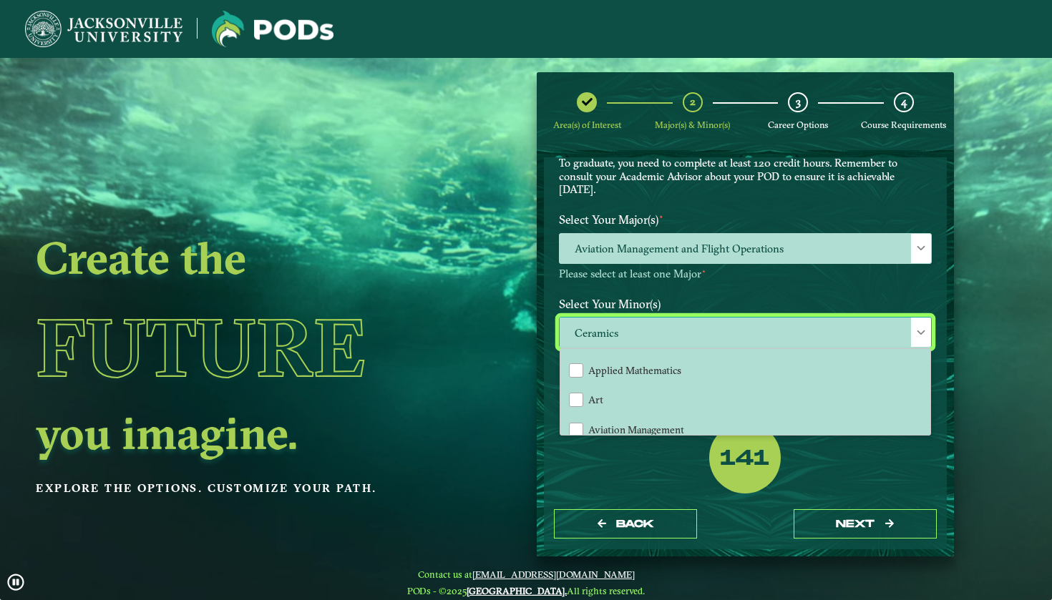
scroll to position [100, 0]
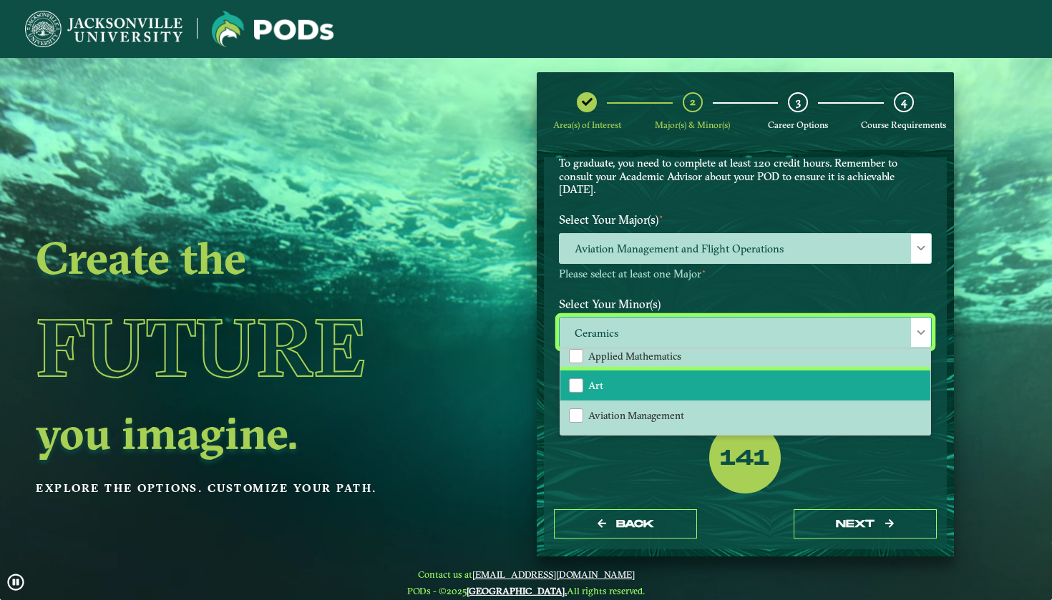
click at [655, 376] on li "Art" at bounding box center [745, 386] width 370 height 30
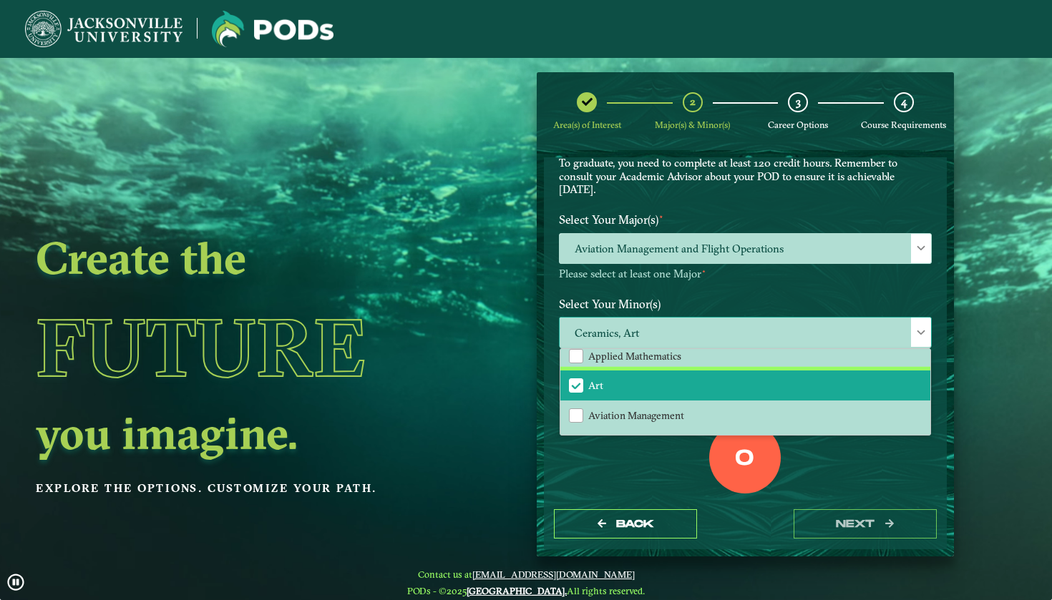
click at [655, 376] on li "Art" at bounding box center [745, 386] width 370 height 30
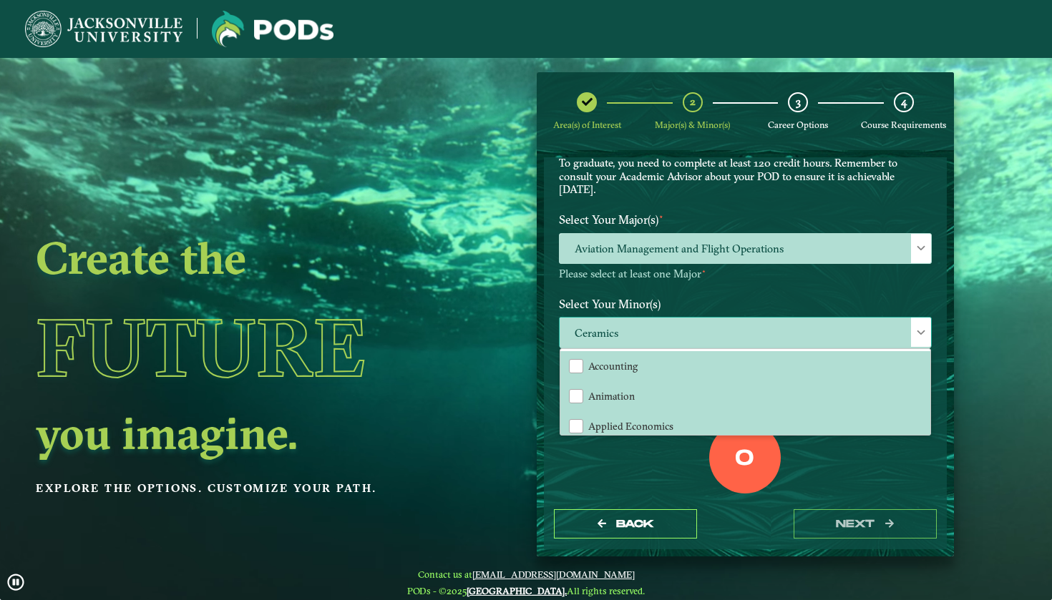
scroll to position [0, 0]
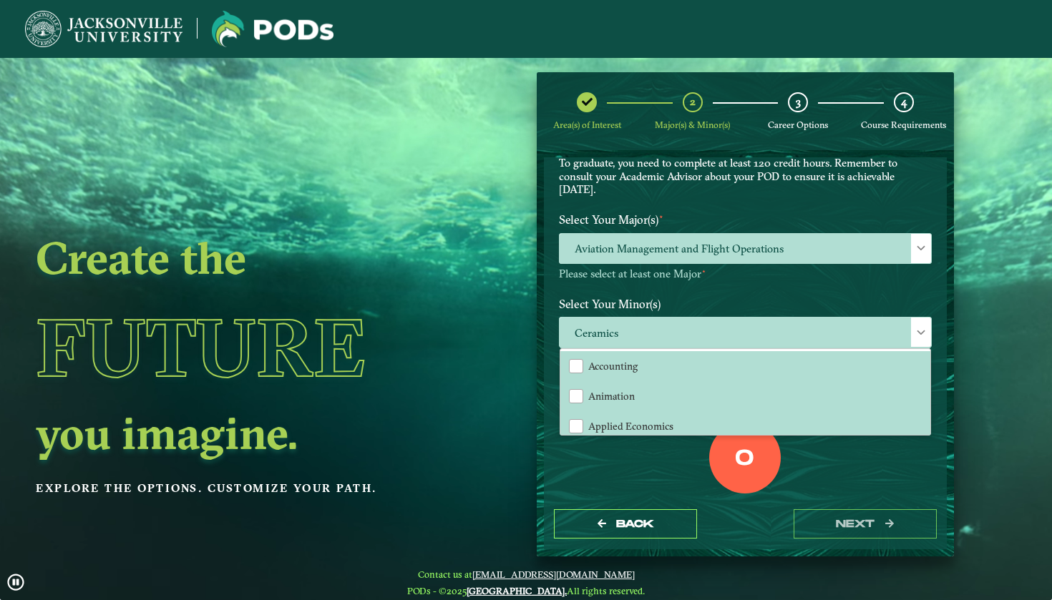
click at [691, 293] on label "Select Your Minor(s)" at bounding box center [745, 304] width 394 height 26
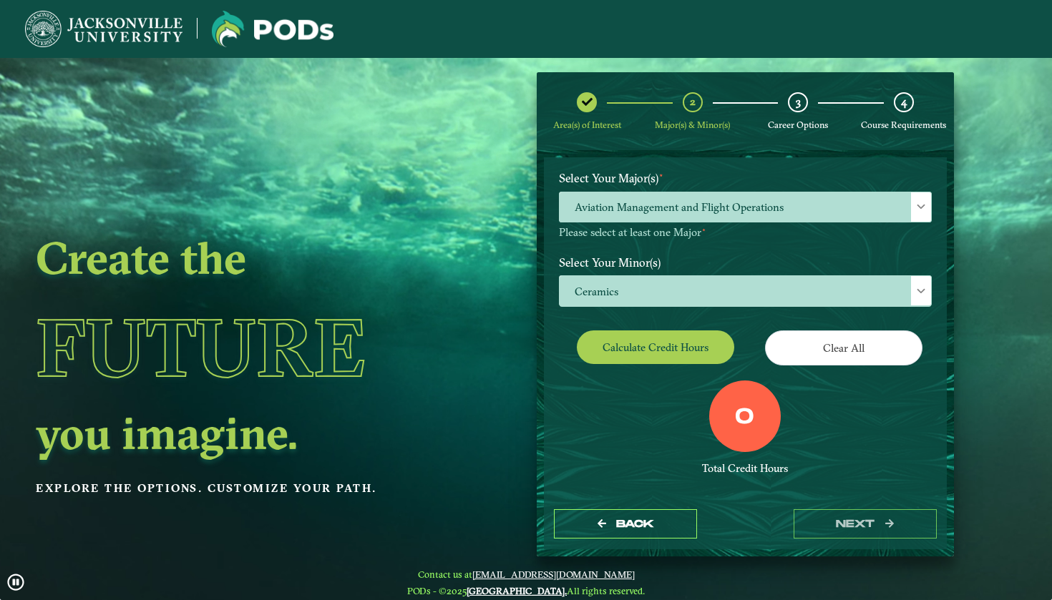
scroll to position [143, 0]
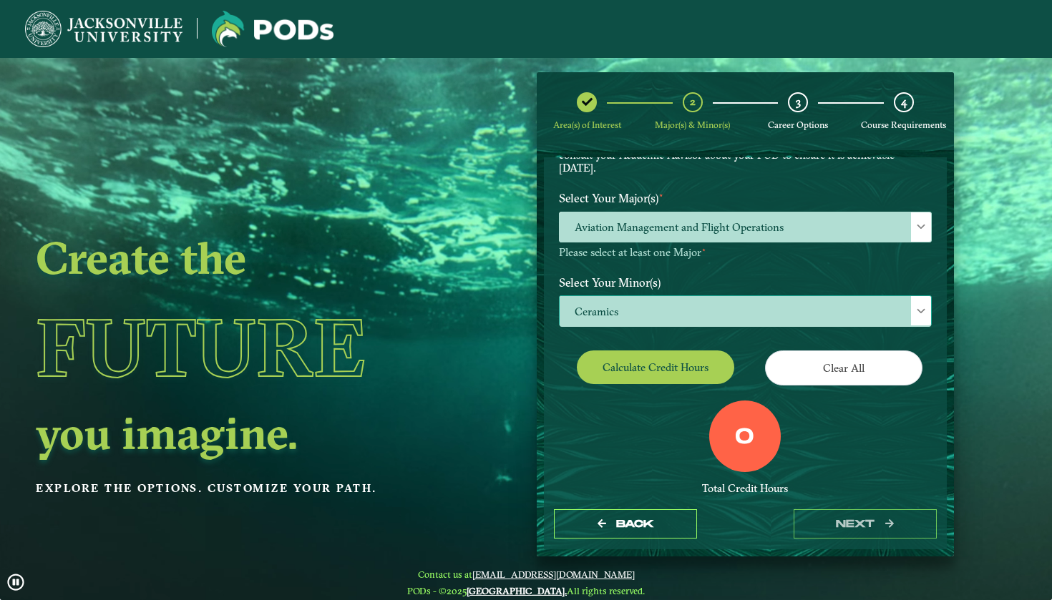
click at [719, 308] on span "Ceramics" at bounding box center [745, 311] width 371 height 31
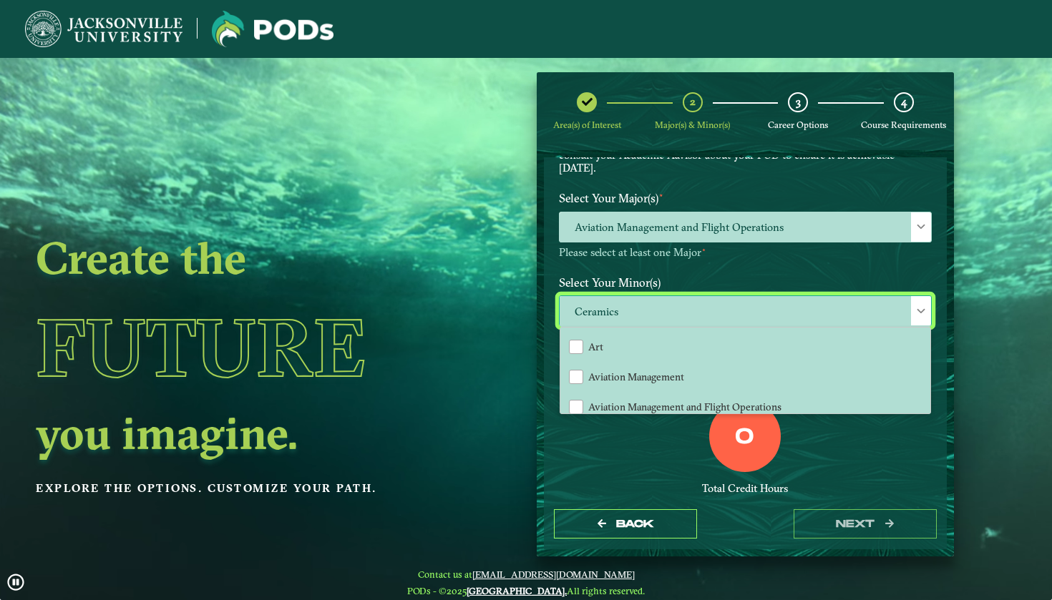
scroll to position [118, 0]
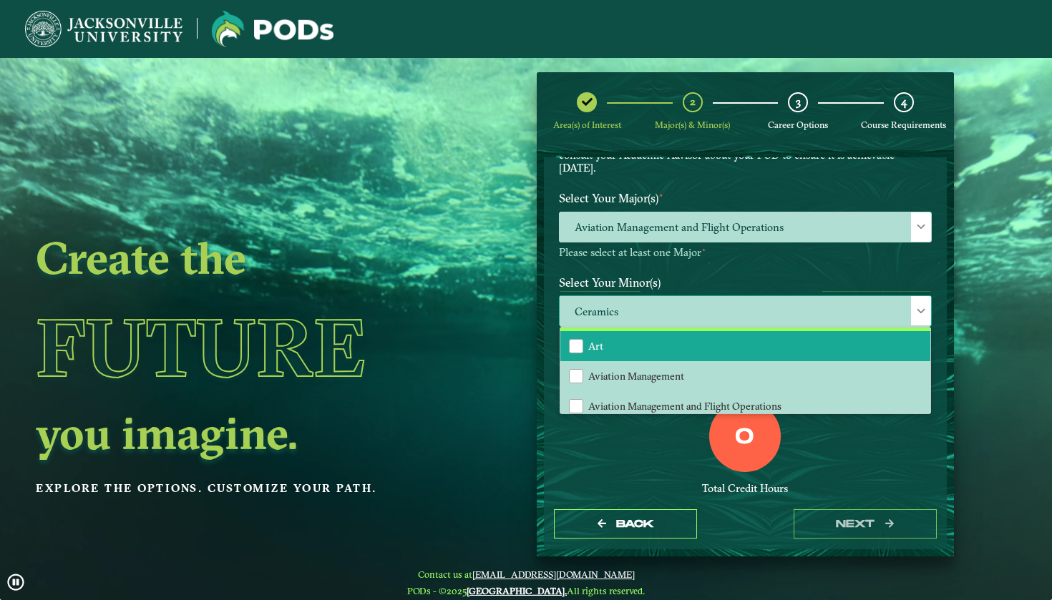
click at [658, 337] on li "Art" at bounding box center [745, 346] width 370 height 30
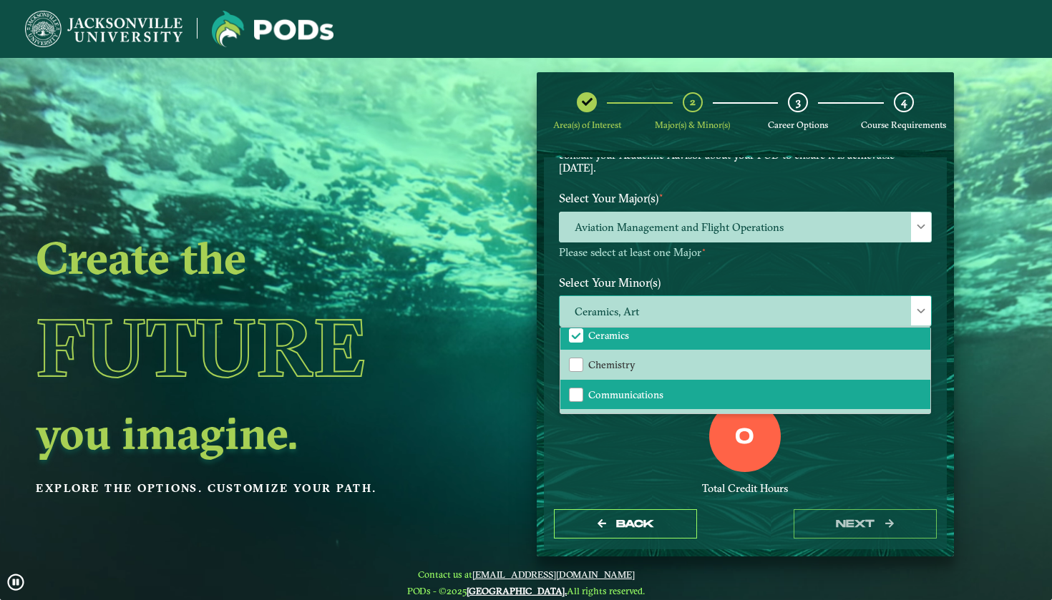
scroll to position [307, 0]
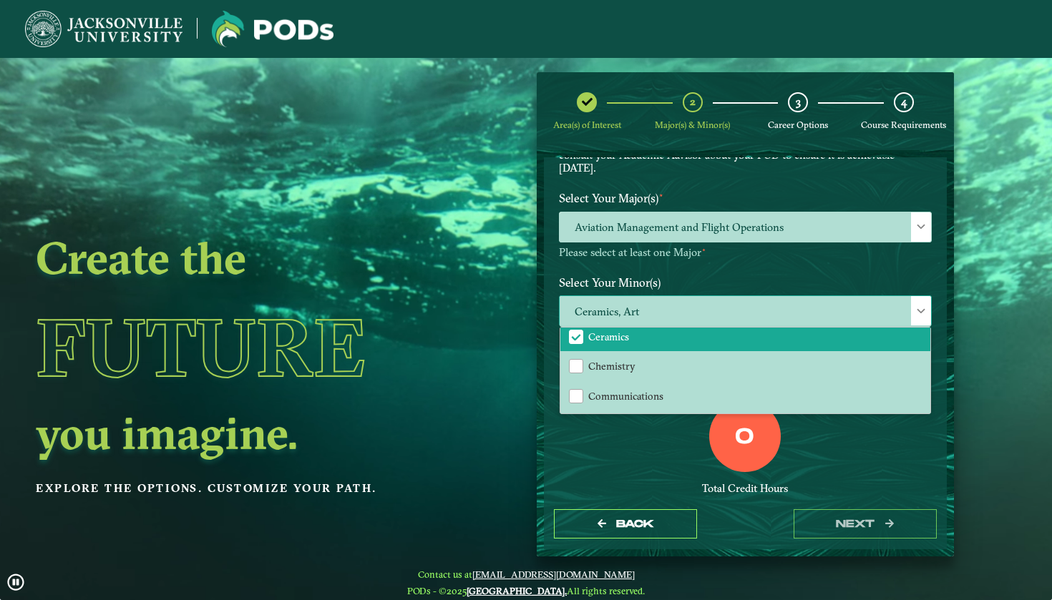
click at [574, 331] on span "Ceramics" at bounding box center [576, 337] width 13 height 13
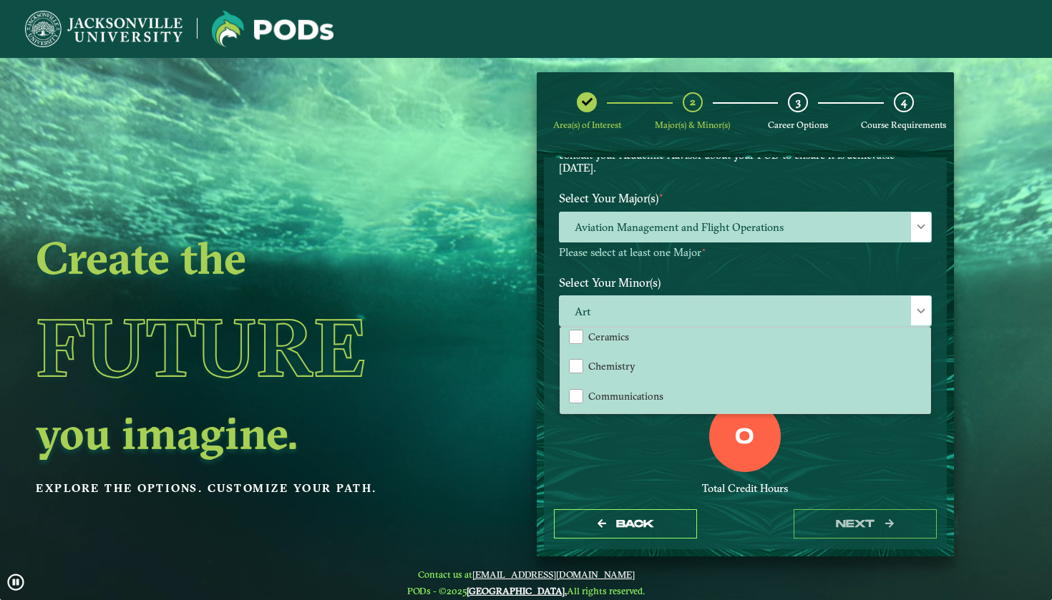
click at [614, 467] on div "0 Total Credit Hours" at bounding box center [745, 462] width 394 height 122
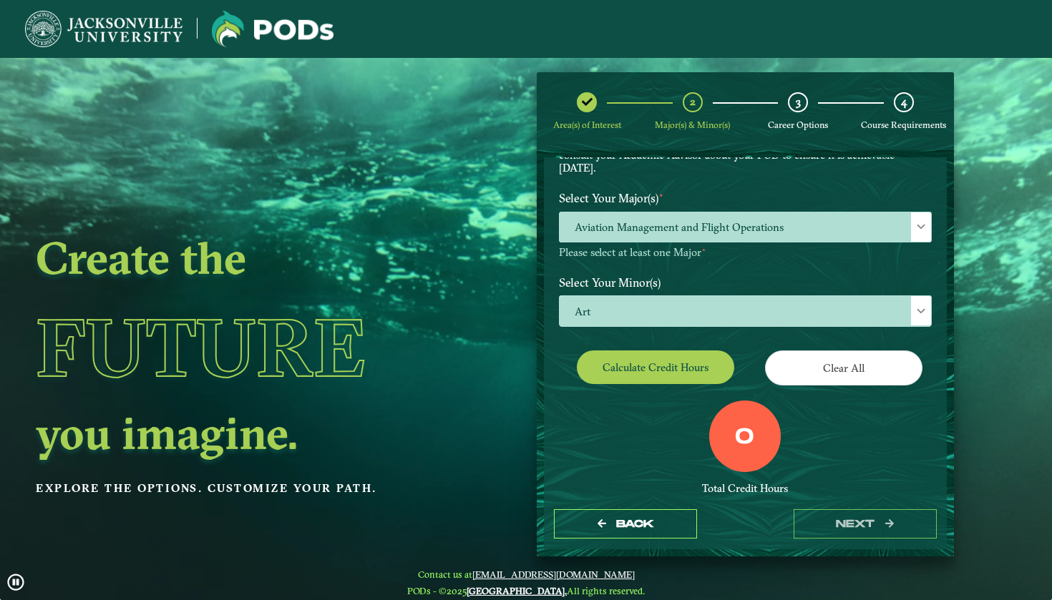
click at [667, 369] on button "Calculate credit hours" at bounding box center [655, 368] width 157 height 34
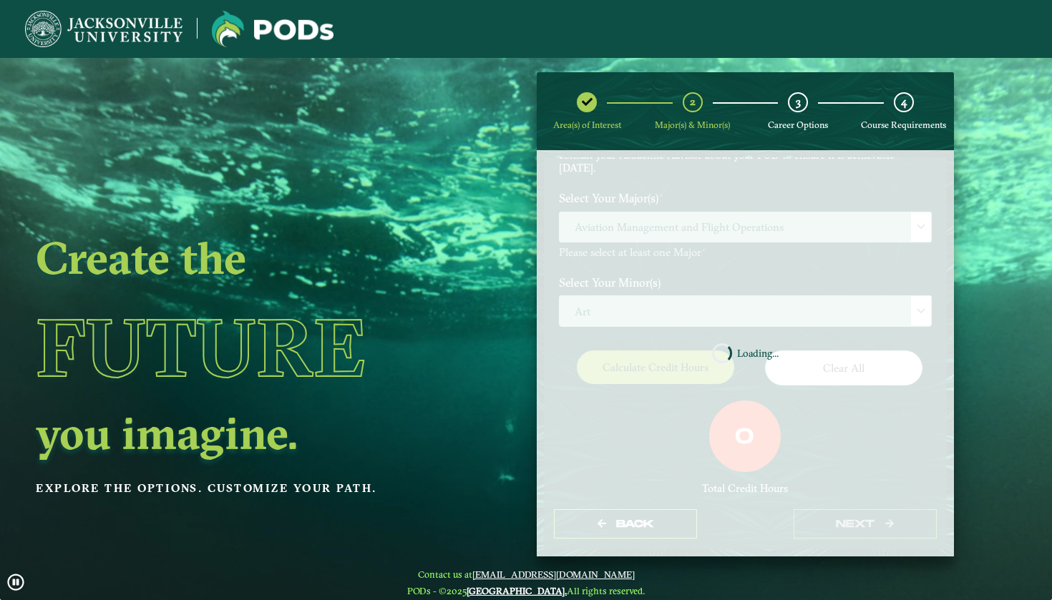
scroll to position [131, 0]
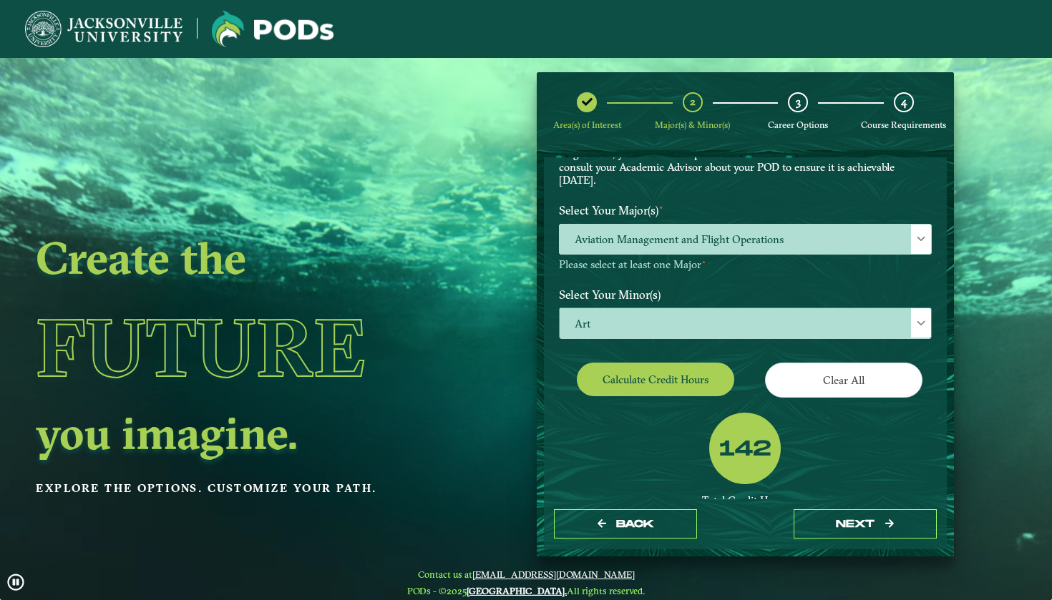
click at [643, 308] on span "Art" at bounding box center [745, 323] width 371 height 31
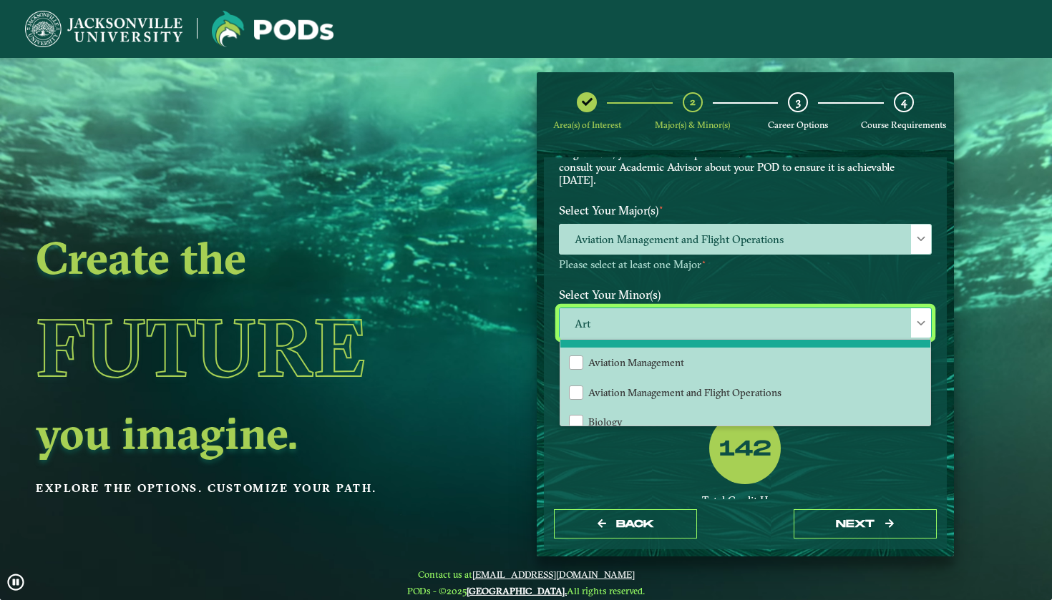
scroll to position [137, 0]
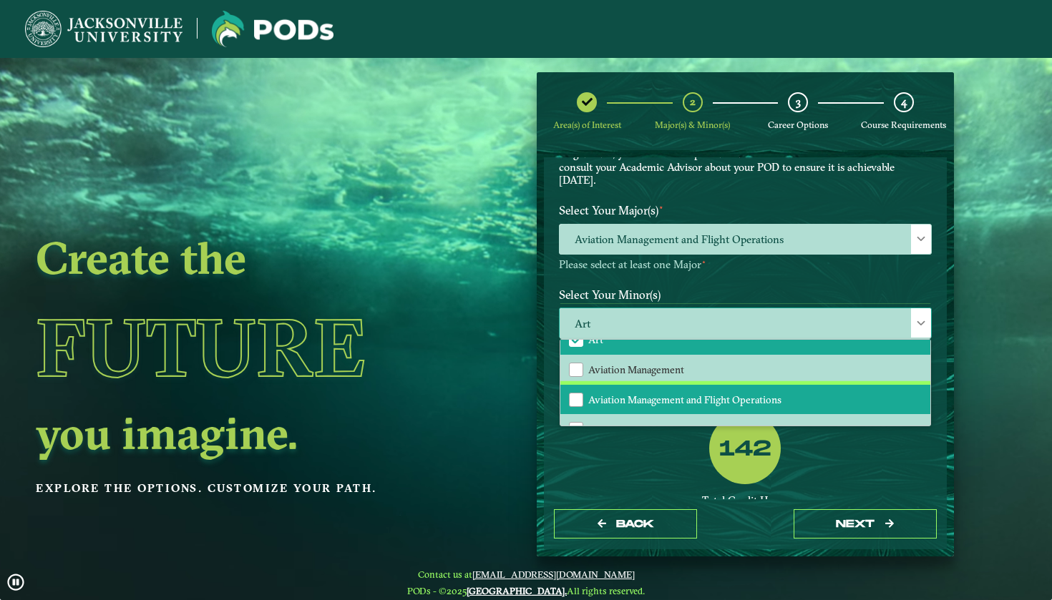
click at [620, 394] on span "Aviation Management and Flight Operations" at bounding box center [684, 400] width 193 height 13
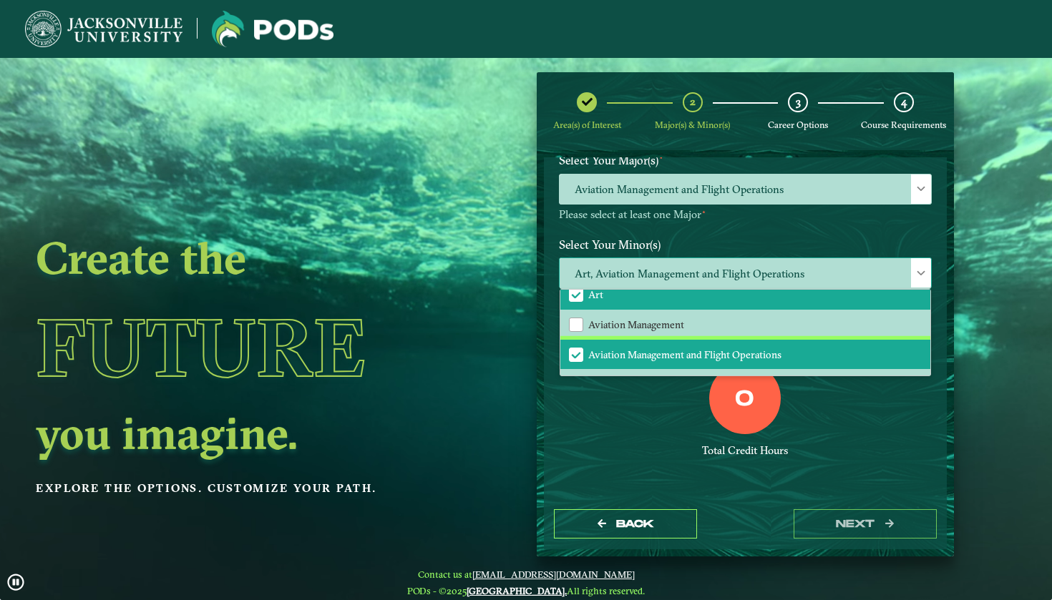
scroll to position [140, 0]
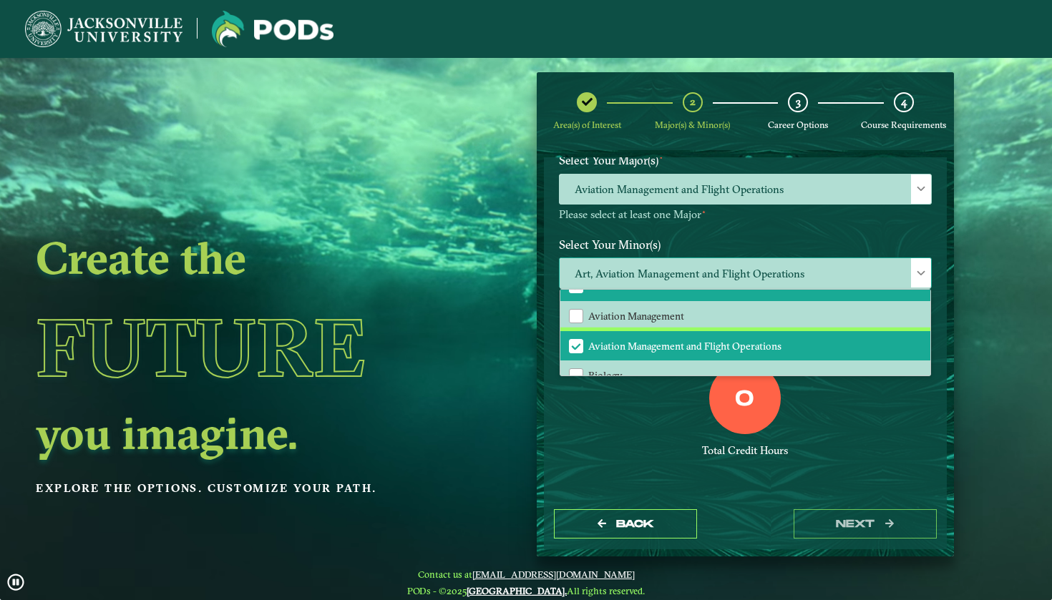
click at [573, 340] on span "Aviation Management and Flight Operations" at bounding box center [576, 346] width 13 height 13
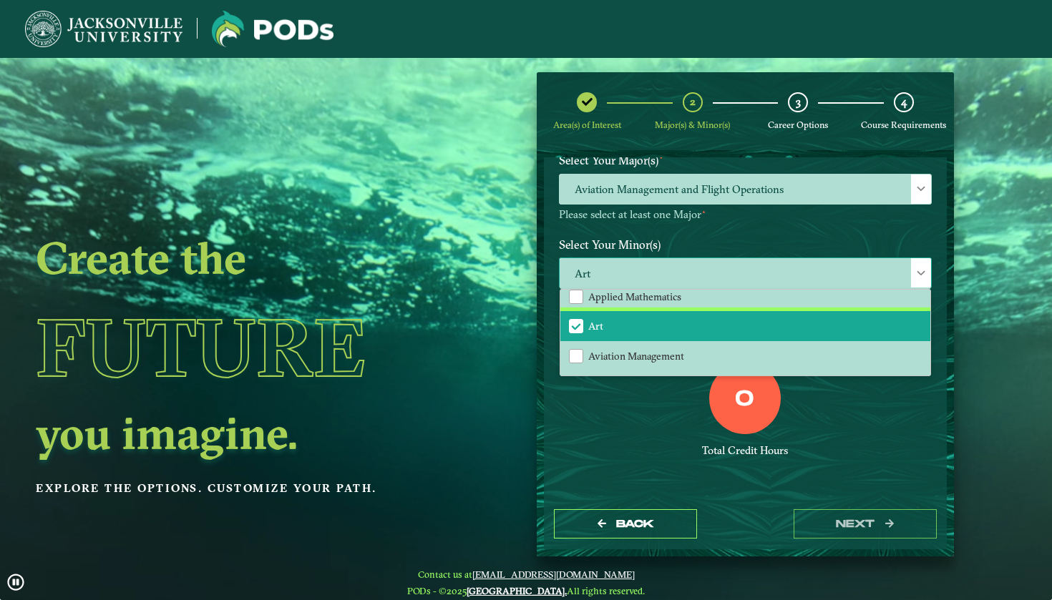
click at [574, 320] on span "Art" at bounding box center [576, 326] width 13 height 13
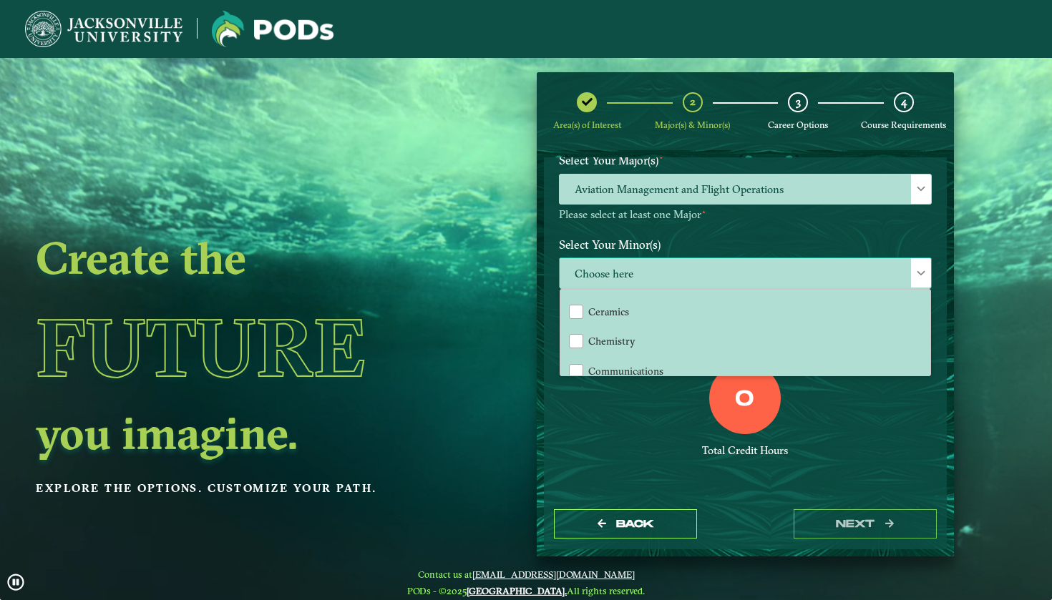
scroll to position [306, 0]
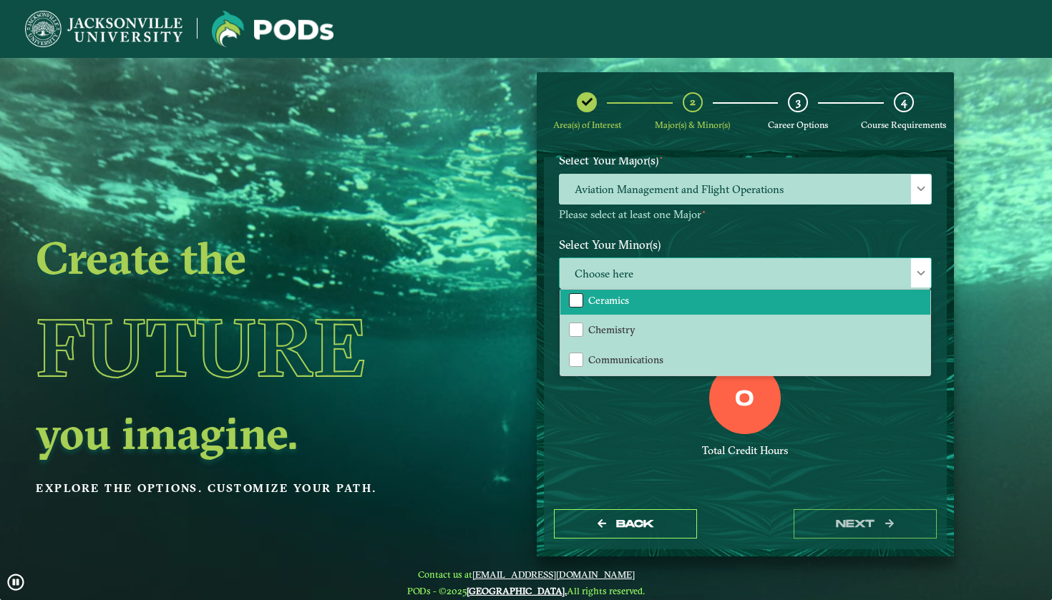
click at [578, 293] on div "Ceramics" at bounding box center [576, 300] width 14 height 14
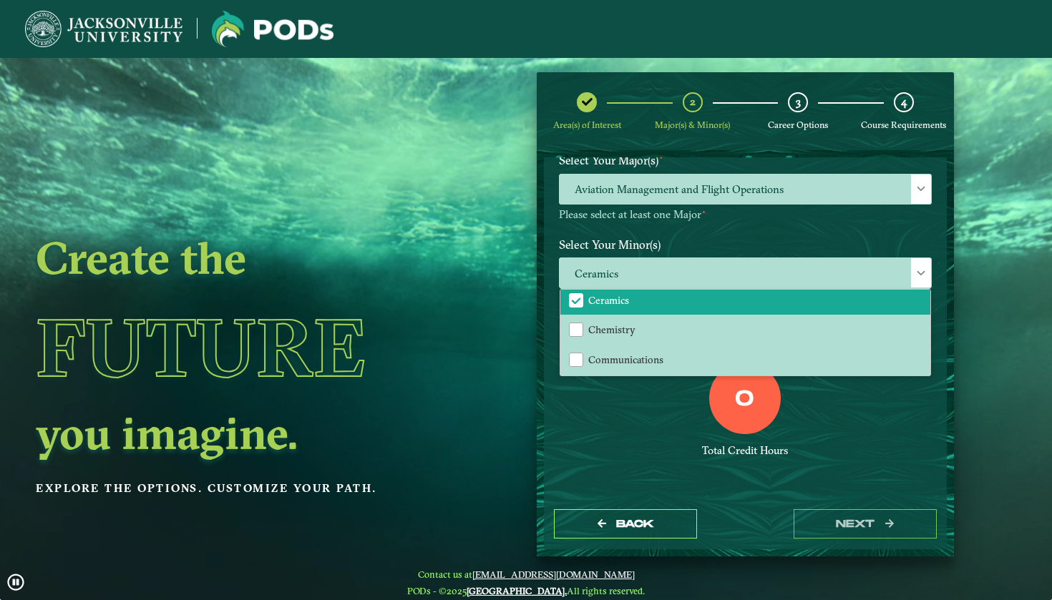
click at [837, 454] on div "0 Total Credit Hours" at bounding box center [745, 424] width 394 height 122
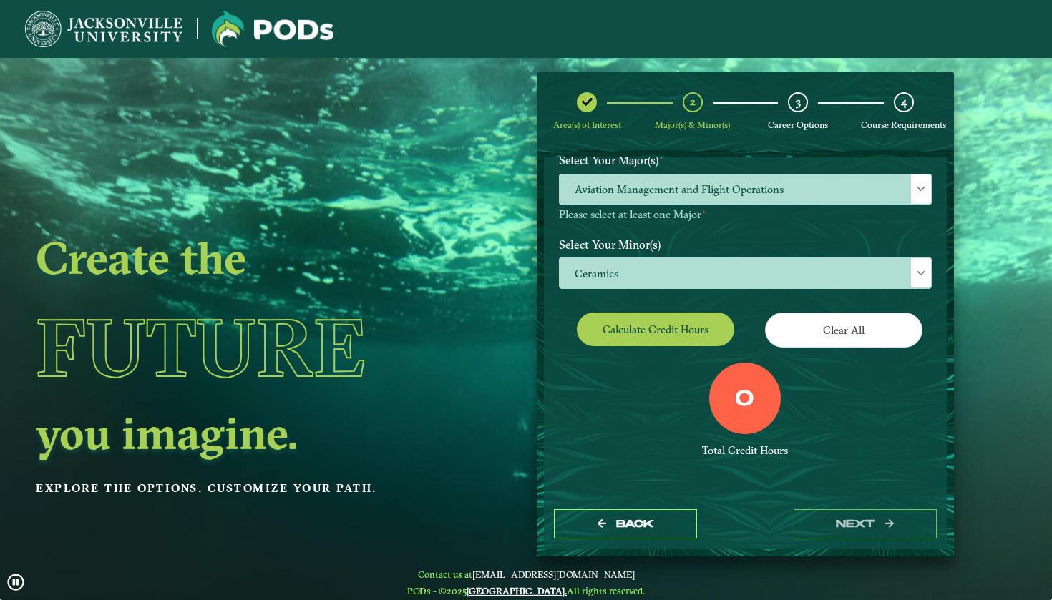
click at [699, 322] on button "Calculate credit hours" at bounding box center [655, 330] width 157 height 34
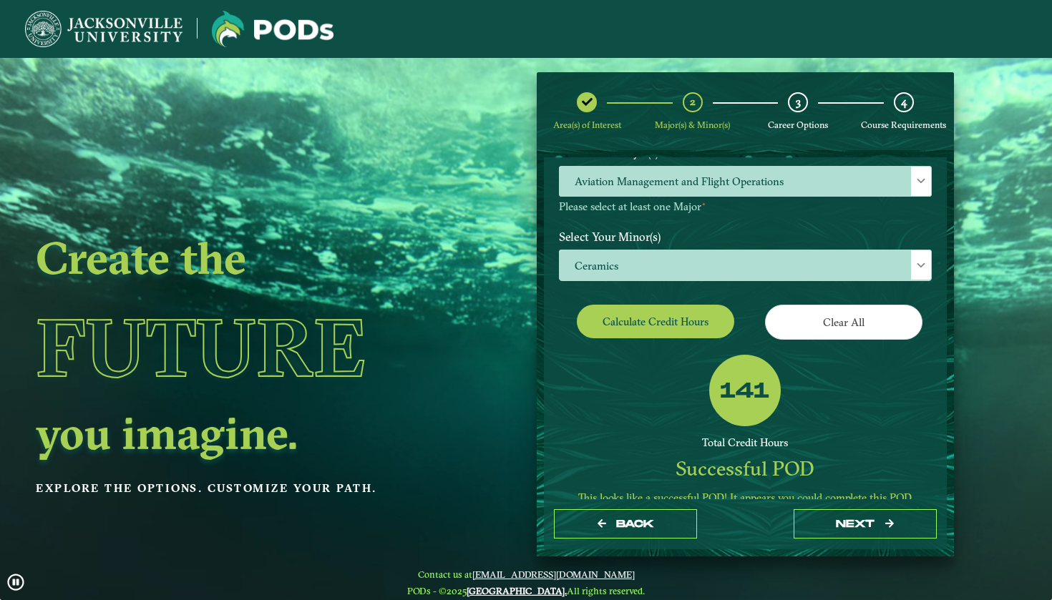
scroll to position [131, 0]
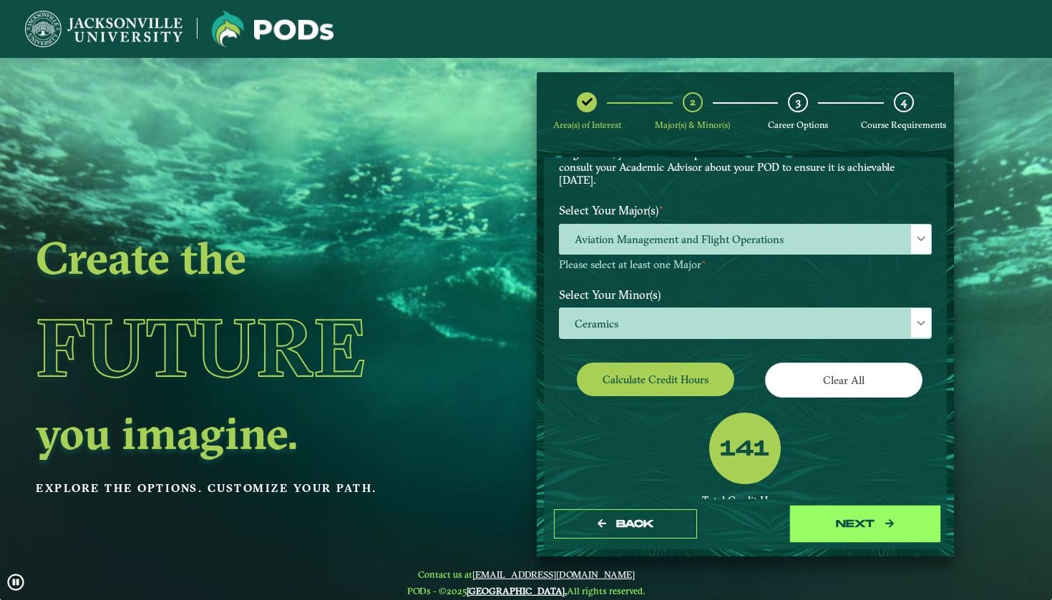
click at [860, 525] on button "next" at bounding box center [865, 524] width 143 height 29
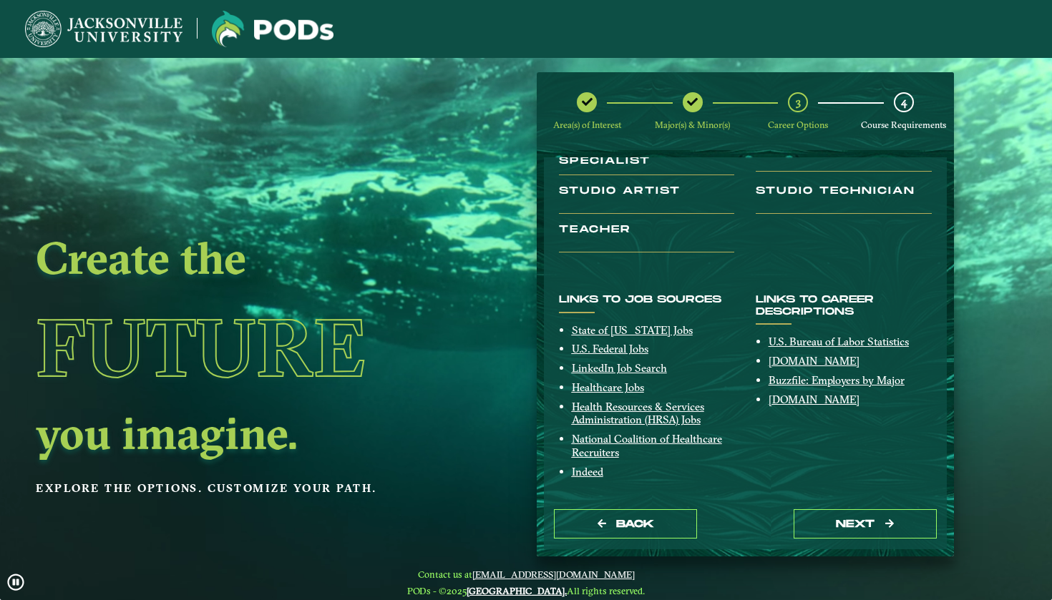
scroll to position [151, 0]
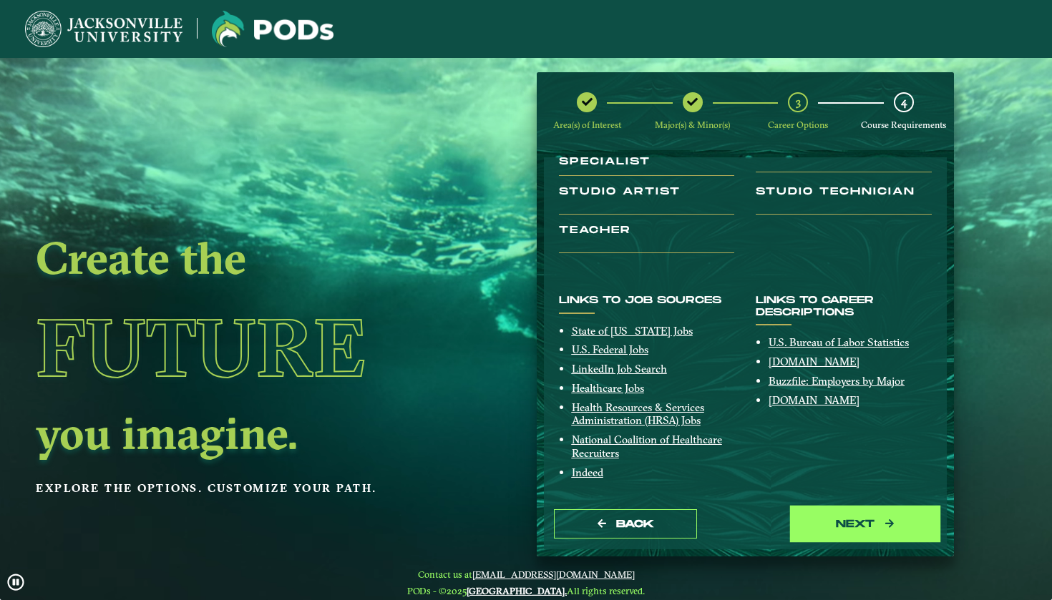
click at [814, 520] on button "next" at bounding box center [865, 524] width 143 height 29
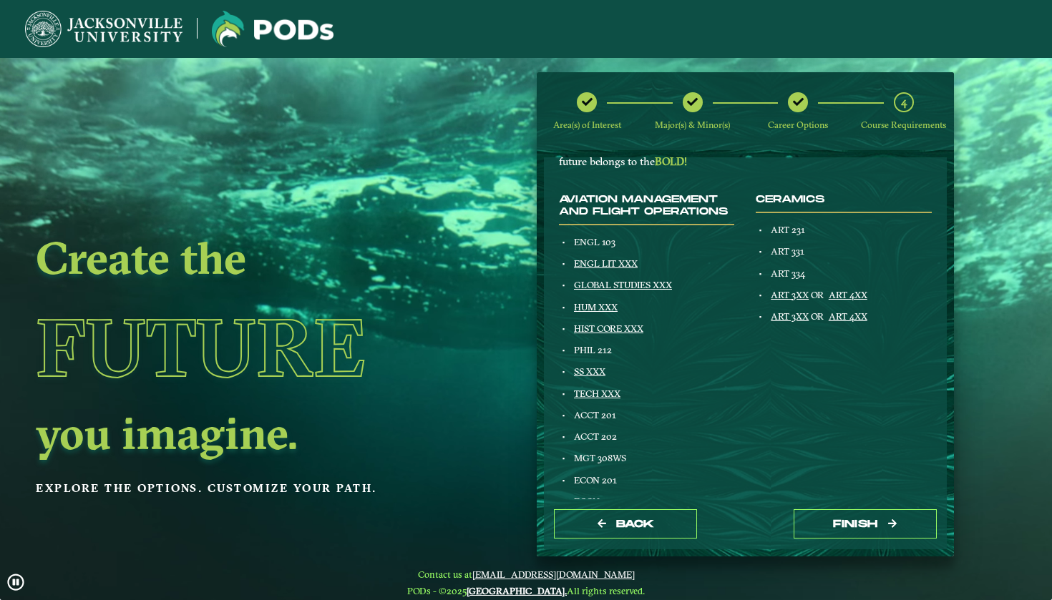
scroll to position [145, 0]
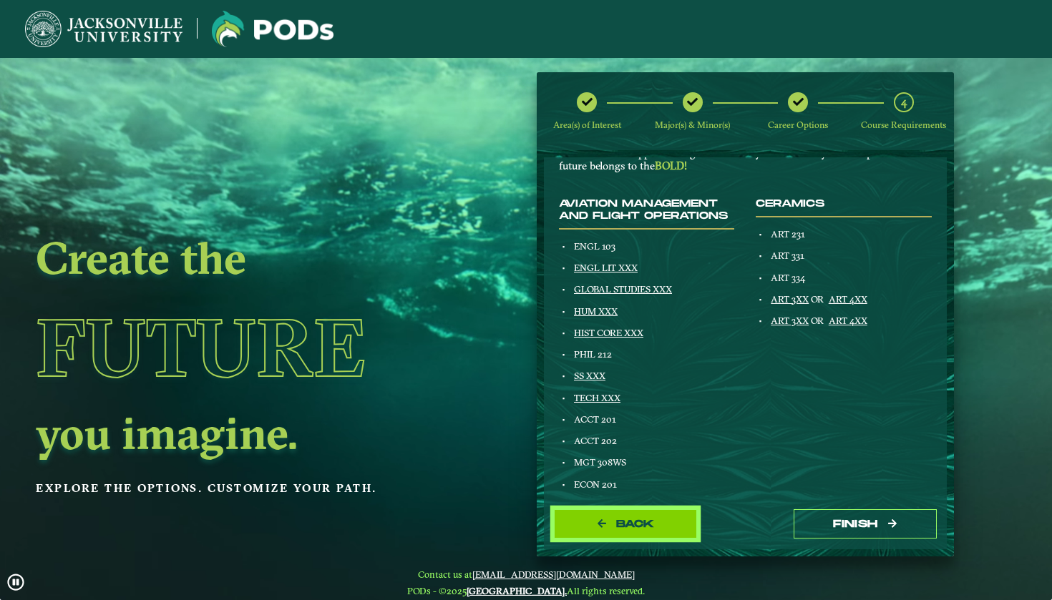
click at [588, 522] on button "Back" at bounding box center [625, 524] width 143 height 29
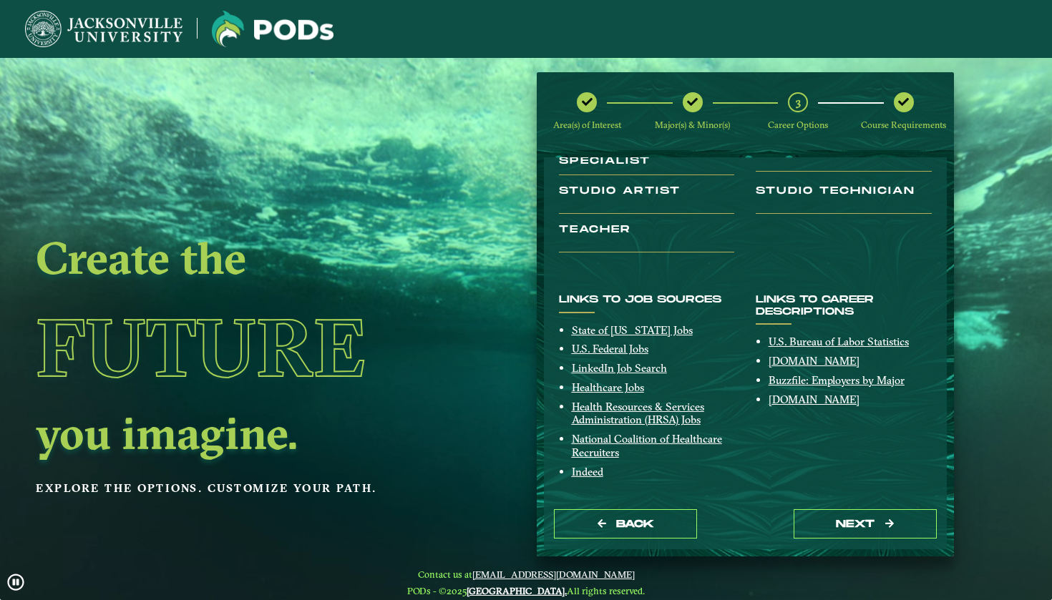
scroll to position [151, 0]
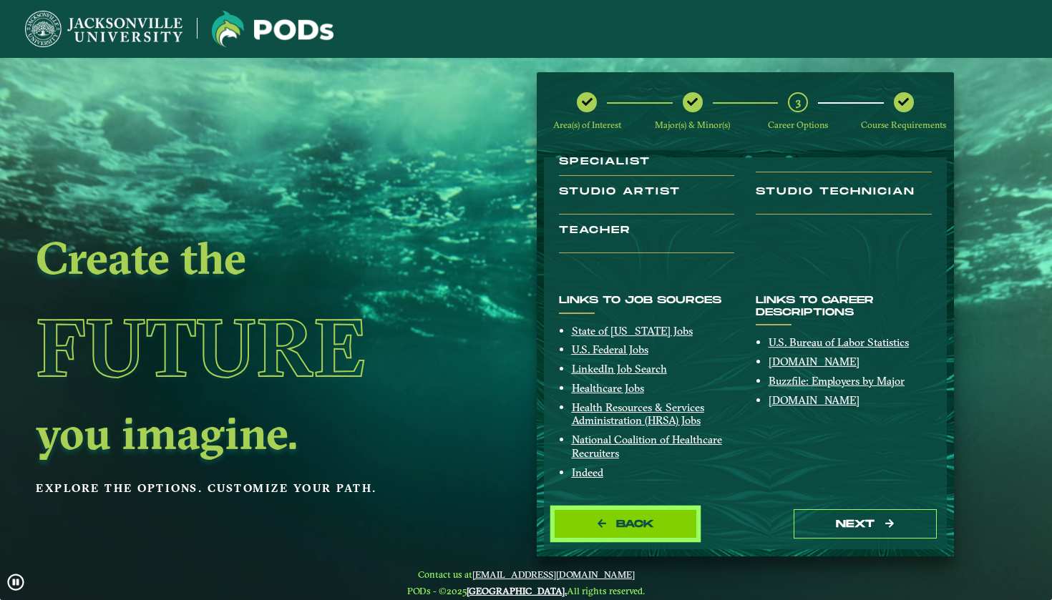
click at [580, 515] on button "Back" at bounding box center [625, 524] width 143 height 29
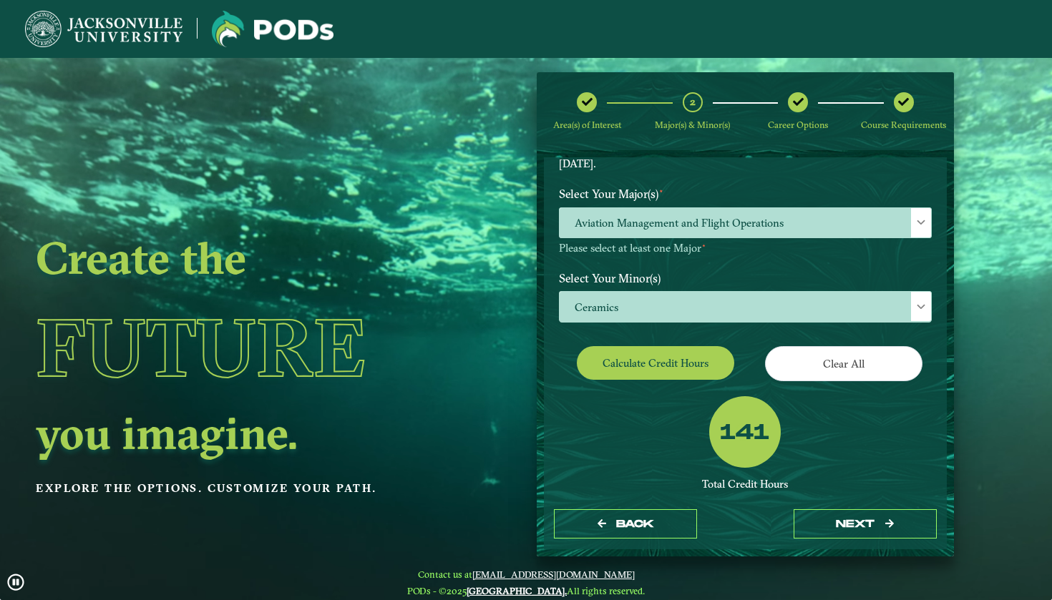
scroll to position [143, 0]
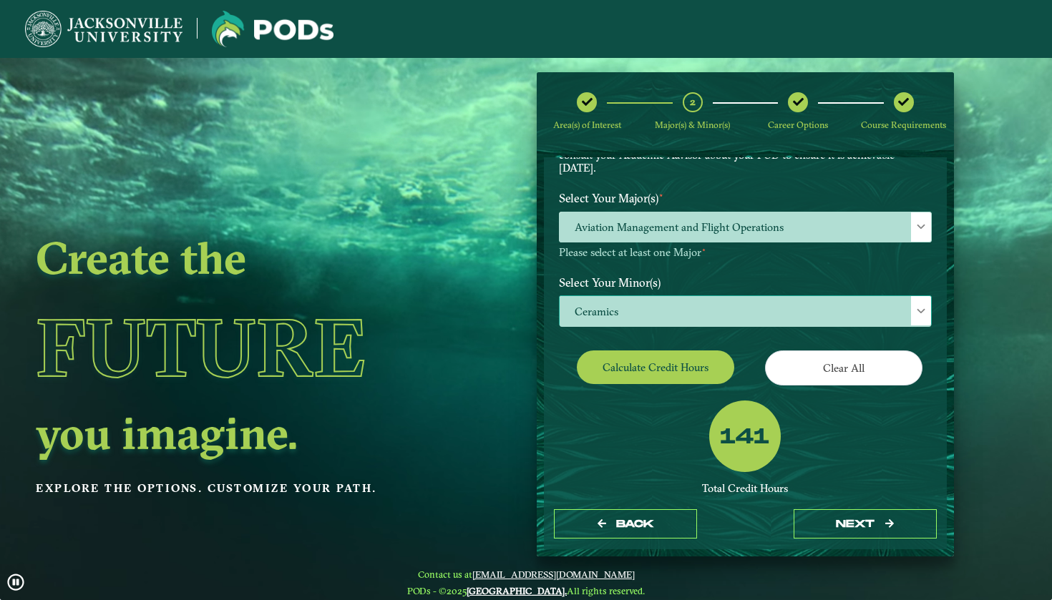
click at [661, 306] on span "Ceramics" at bounding box center [745, 311] width 371 height 31
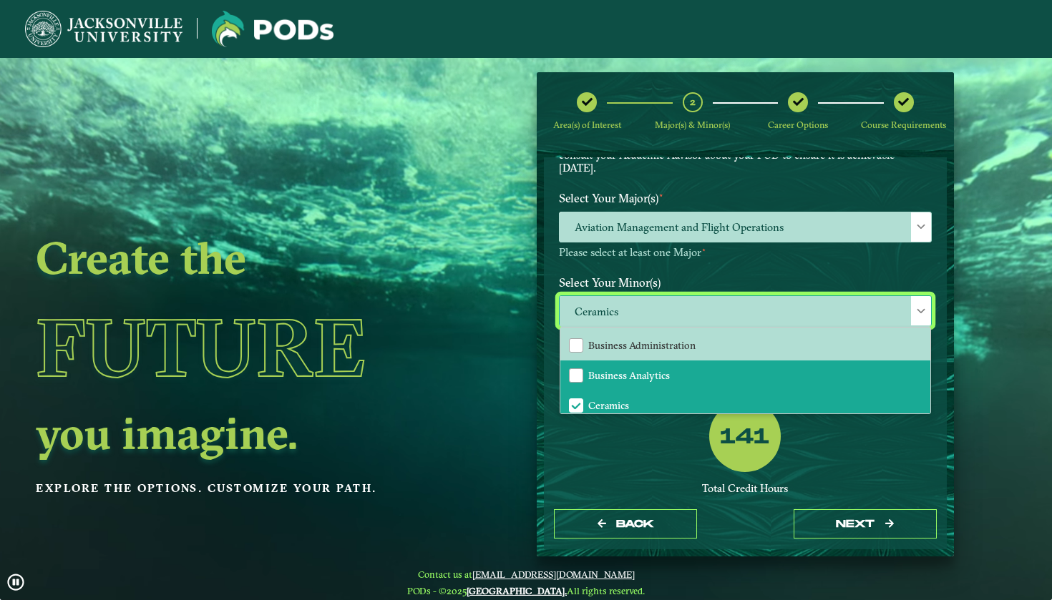
scroll to position [265, 0]
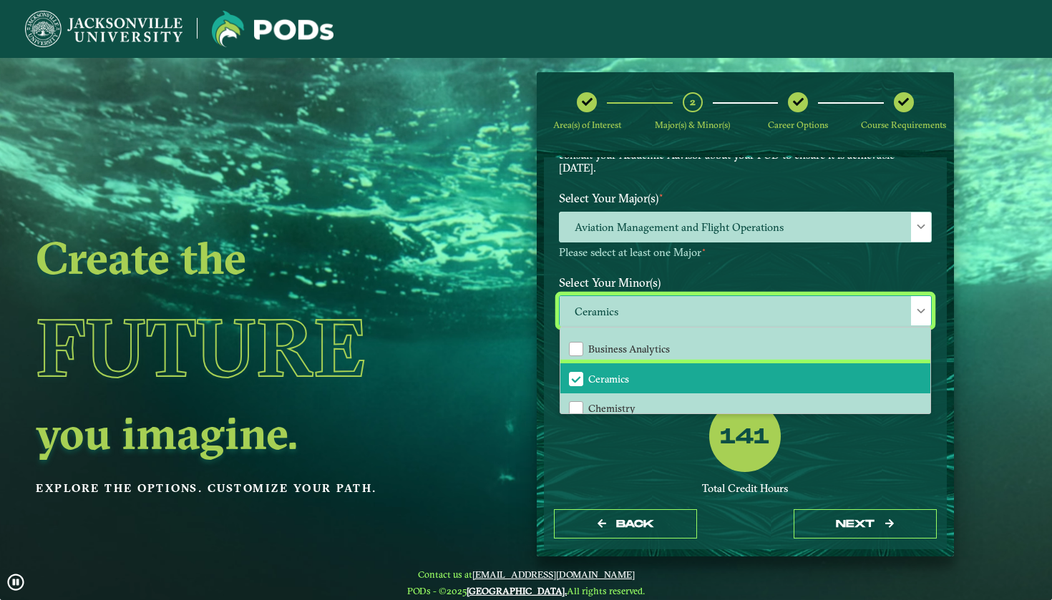
click at [578, 373] on span "Ceramics" at bounding box center [576, 379] width 13 height 13
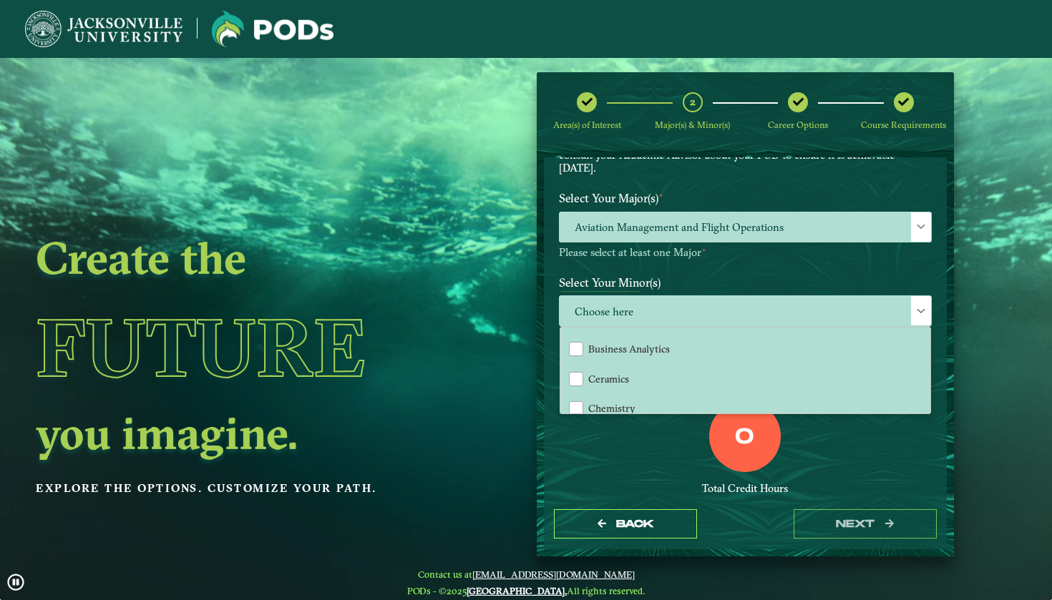
click at [735, 445] on div "0" at bounding box center [745, 437] width 72 height 72
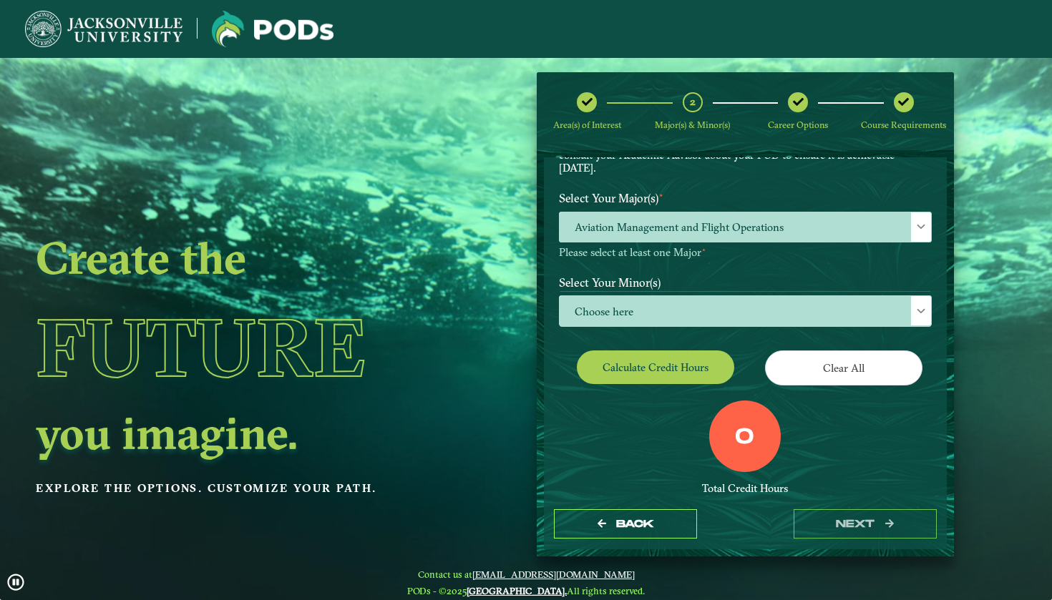
click at [686, 356] on button "Calculate credit hours" at bounding box center [655, 368] width 157 height 34
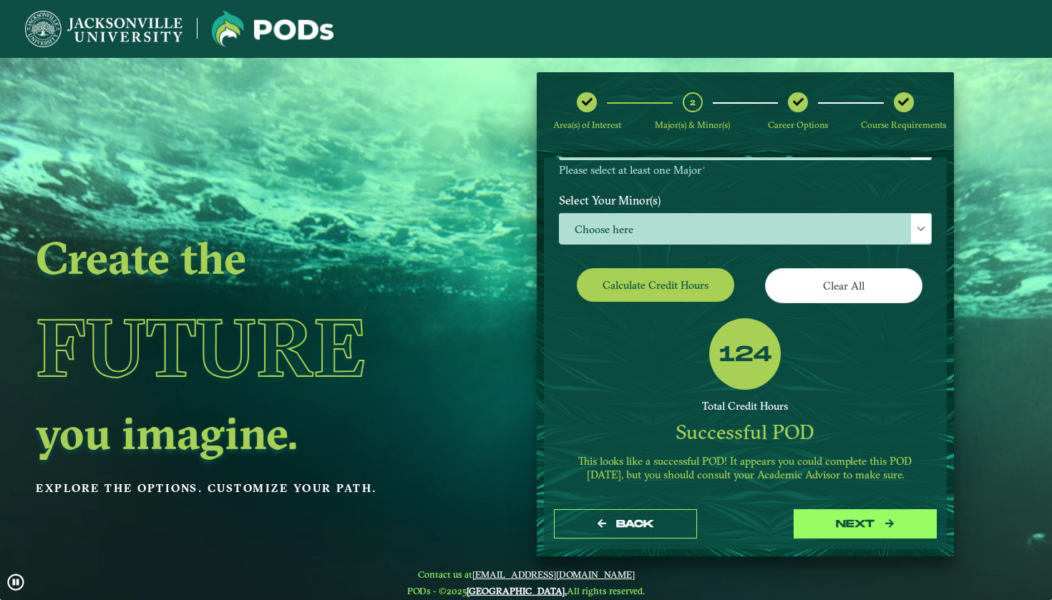
scroll to position [225, 0]
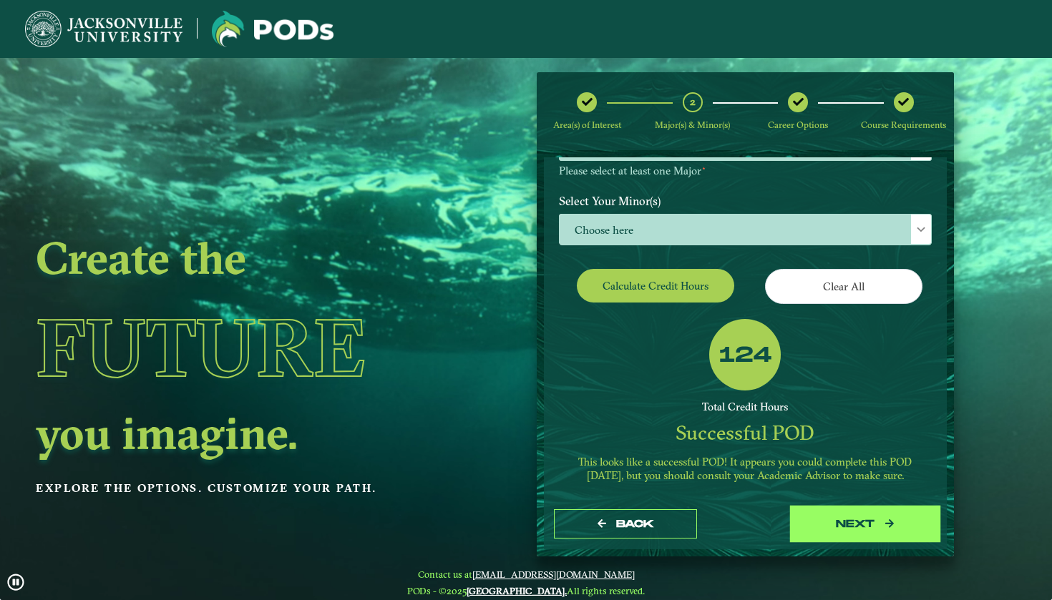
click at [848, 517] on button "next" at bounding box center [865, 524] width 143 height 29
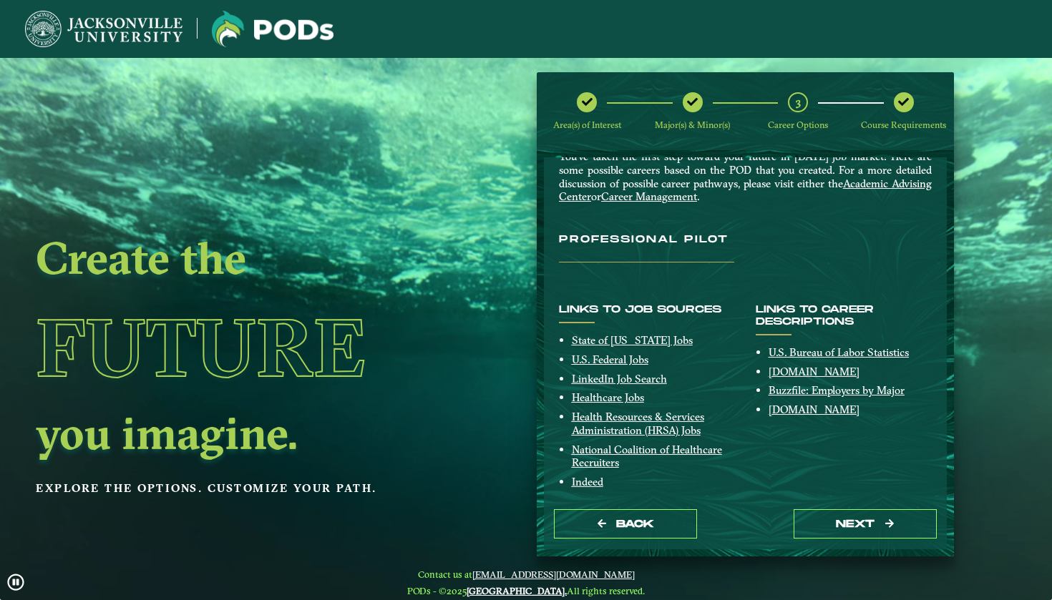
scroll to position [64, 0]
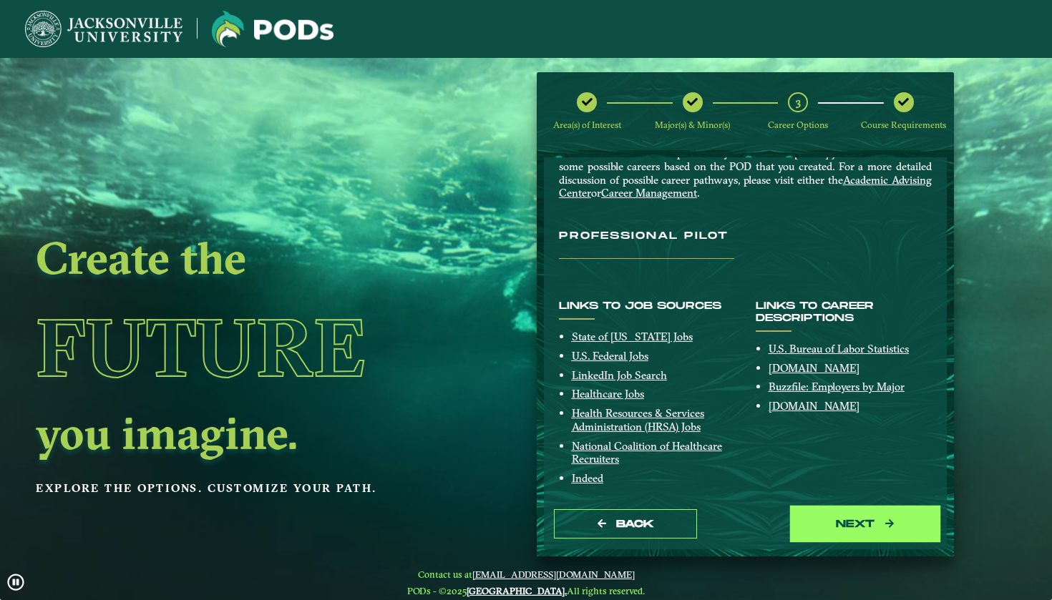
click at [827, 512] on button "next" at bounding box center [865, 524] width 143 height 29
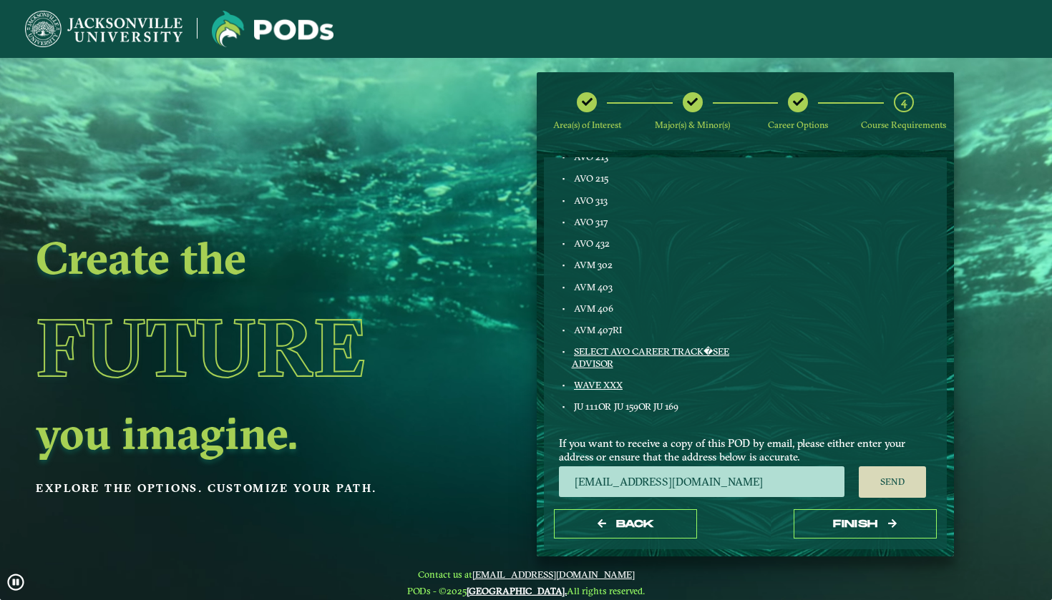
scroll to position [852, 0]
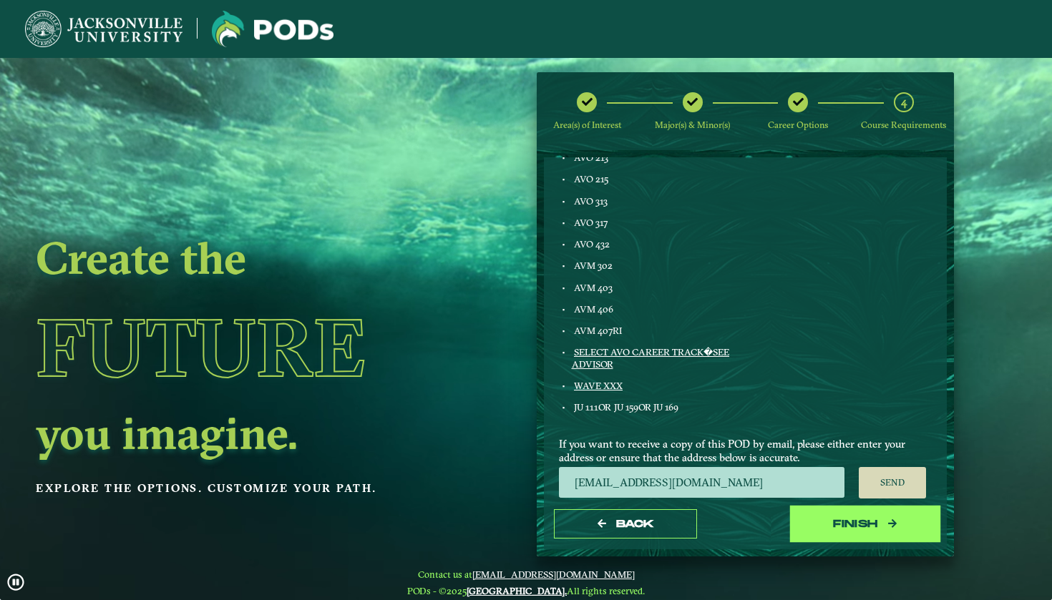
click at [875, 521] on button "Finish" at bounding box center [865, 524] width 143 height 29
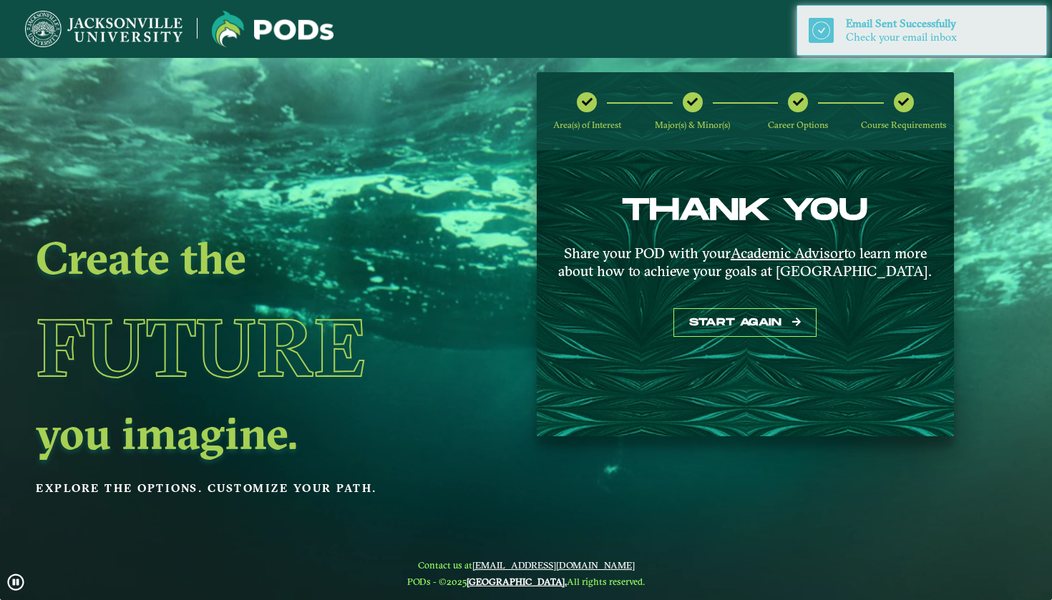
click at [730, 464] on nb-layout-column "Create the Future you imagine. Explore the options. Customize your path. Area(s…" at bounding box center [526, 303] width 1052 height 490
